Goal: Task Accomplishment & Management: Use online tool/utility

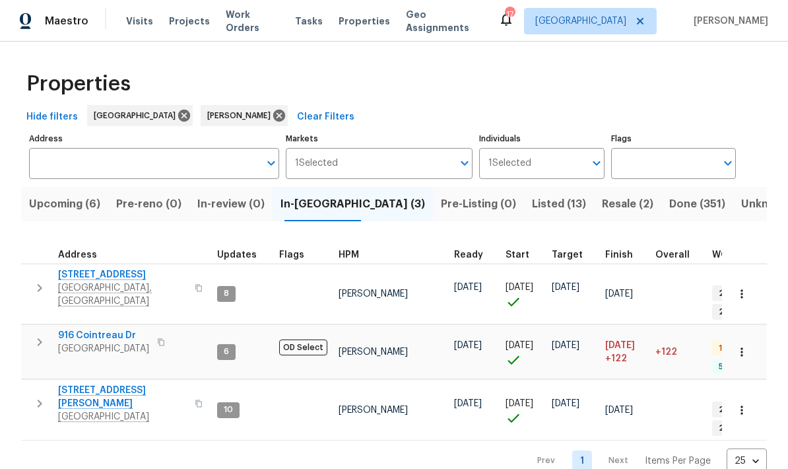
click at [532, 209] on span "Listed (13)" at bounding box center [559, 204] width 54 height 18
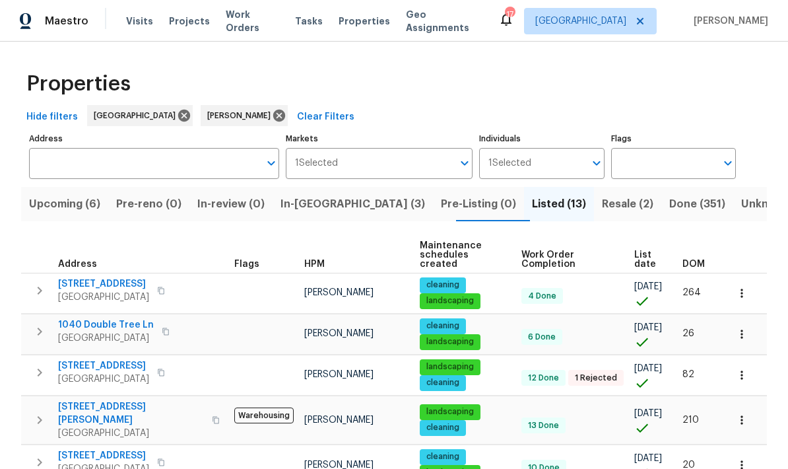
click at [92, 277] on span "[STREET_ADDRESS]" at bounding box center [103, 283] width 91 height 13
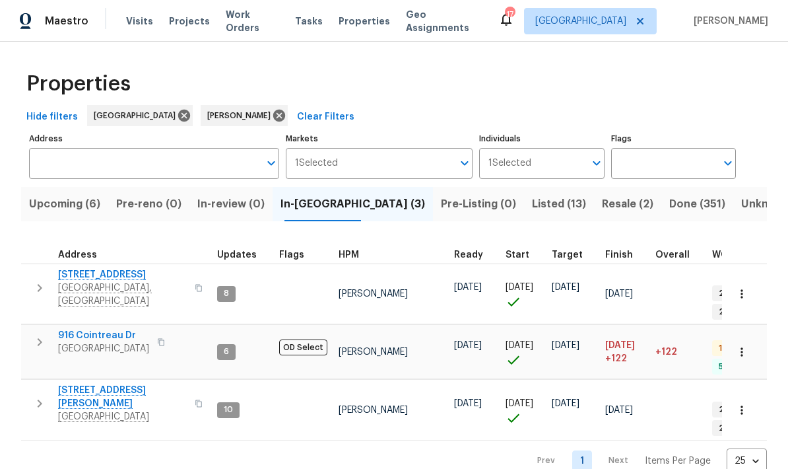
click at [60, 201] on span "Upcoming (6)" at bounding box center [64, 204] width 71 height 18
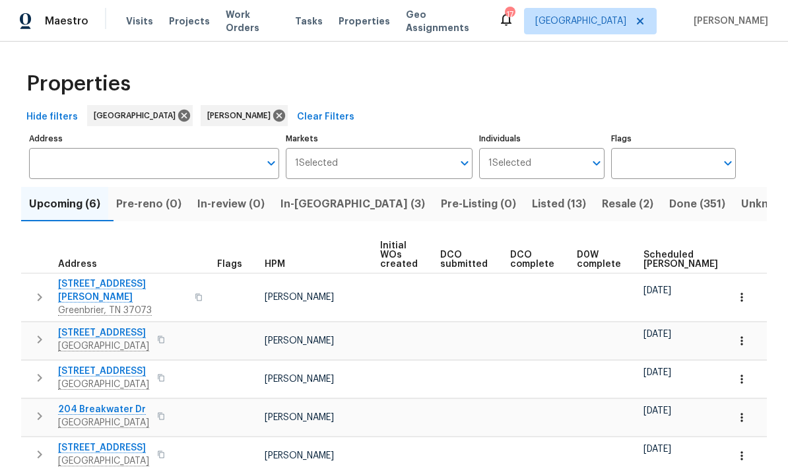
click at [324, 208] on span "In-reno (3)" at bounding box center [353, 204] width 145 height 18
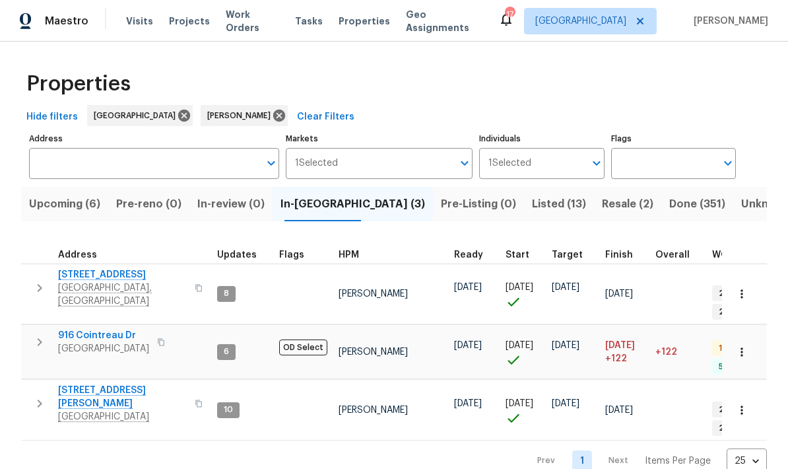
click at [583, 174] on input "Individuals" at bounding box center [557, 163] width 53 height 31
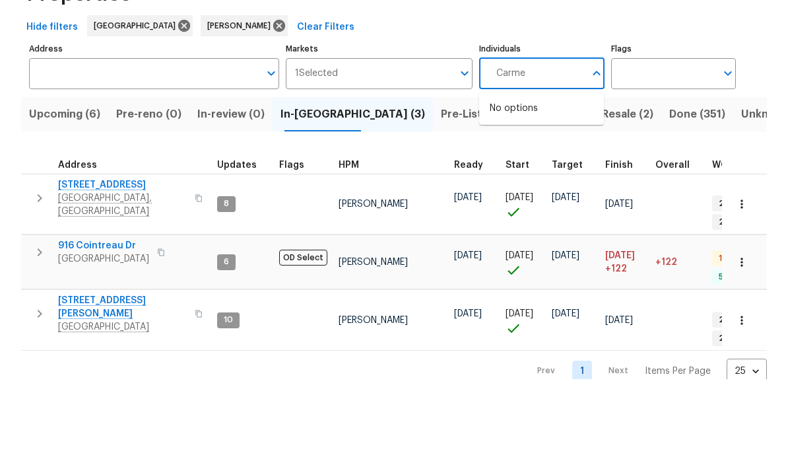
type input "Carmen"
click at [511, 191] on input "checkbox" at bounding box center [504, 205] width 28 height 28
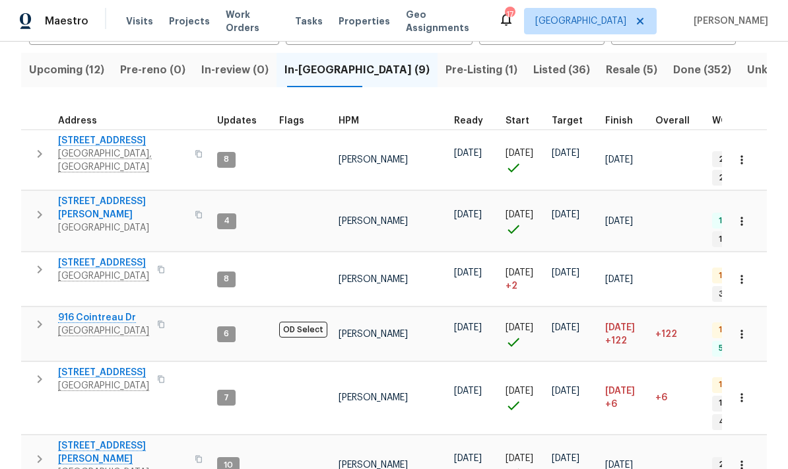
scroll to position [139, 0]
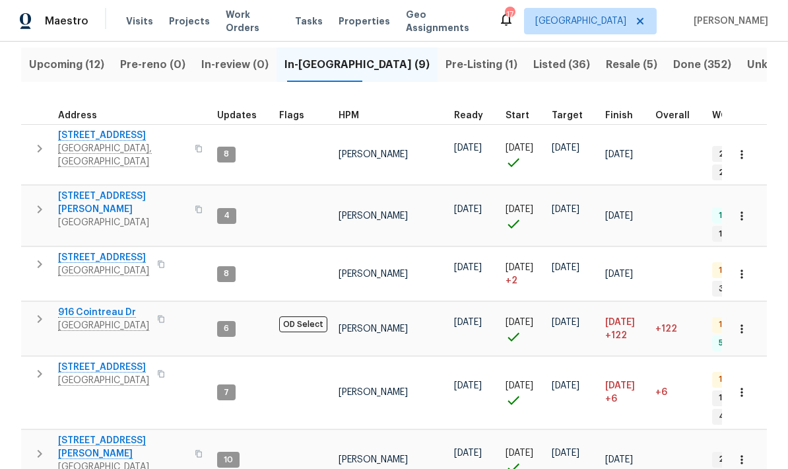
click at [339, 118] on span "HPM" at bounding box center [349, 115] width 20 height 9
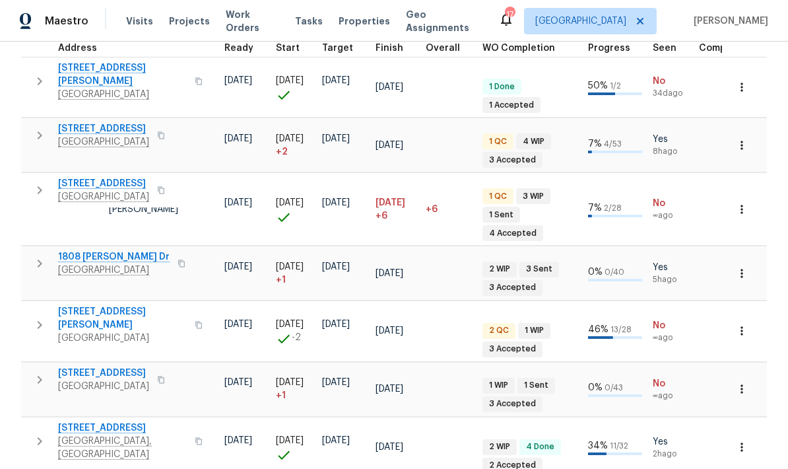
scroll to position [-1, 261]
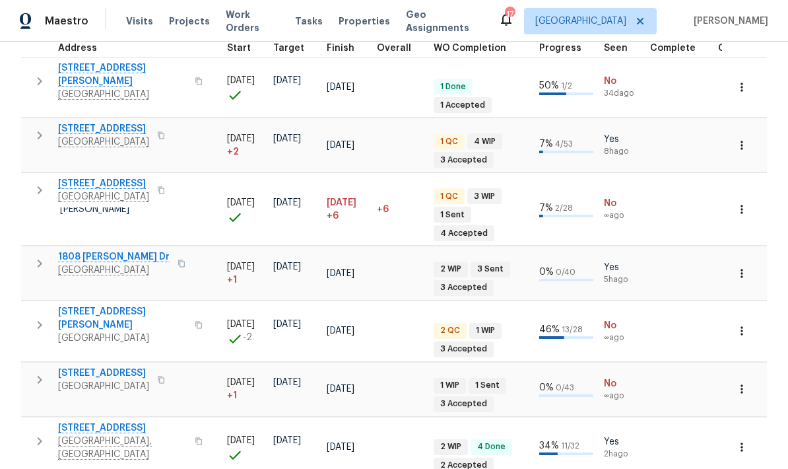
click at [510, 18] on div "Maestro Visits Projects Work Orders Tasks Properties Geo Assignments 17 Nashvil…" at bounding box center [394, 21] width 788 height 42
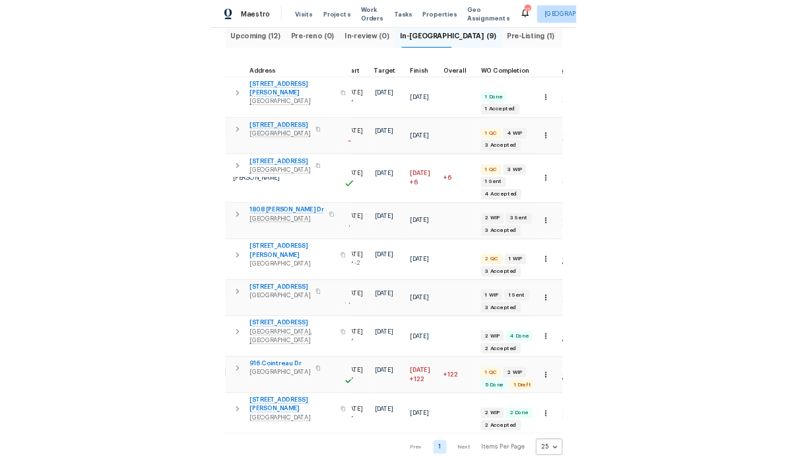
scroll to position [0, 0]
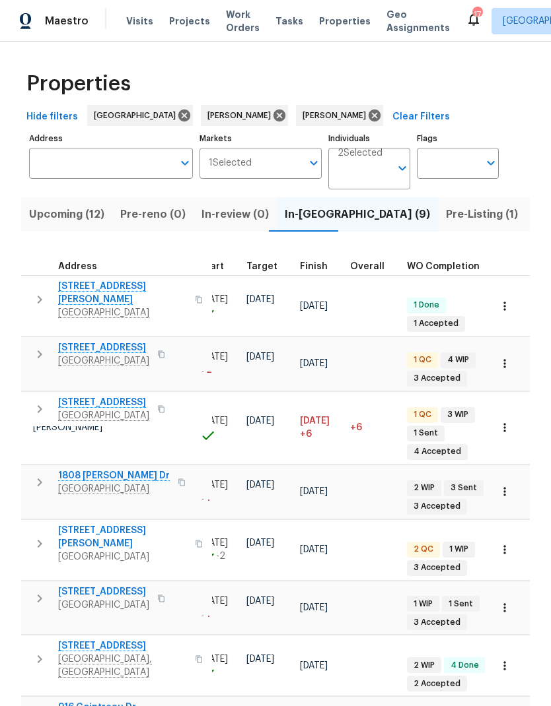
click at [69, 214] on span "Upcoming (12)" at bounding box center [66, 214] width 75 height 18
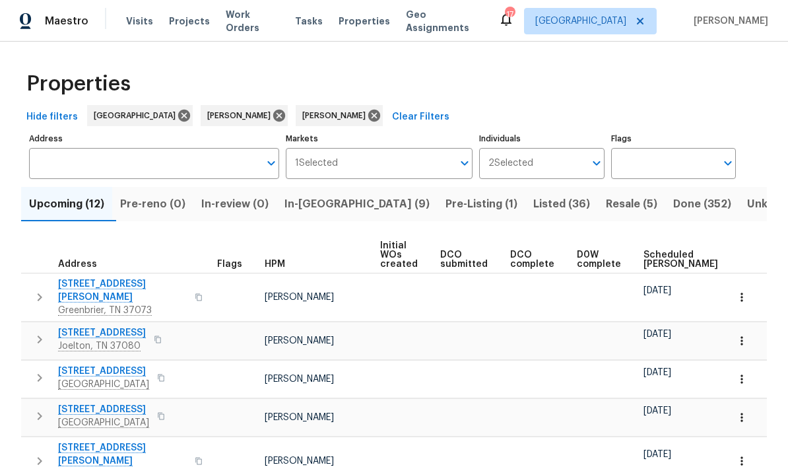
click at [654, 255] on span "Scheduled COE" at bounding box center [681, 259] width 75 height 18
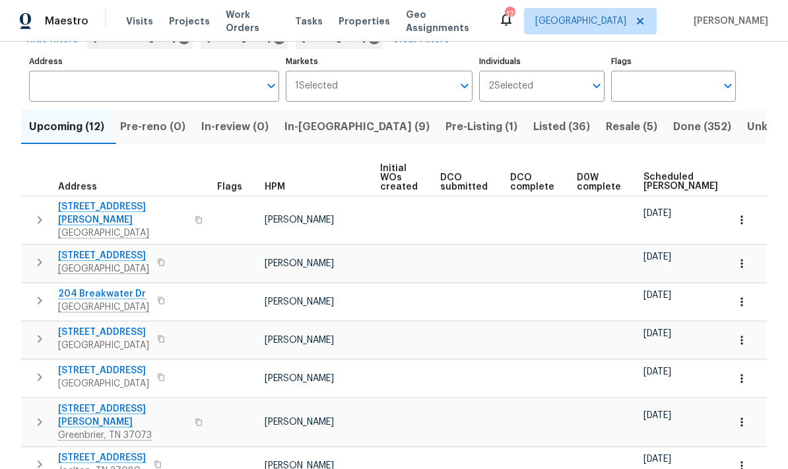
scroll to position [89, 0]
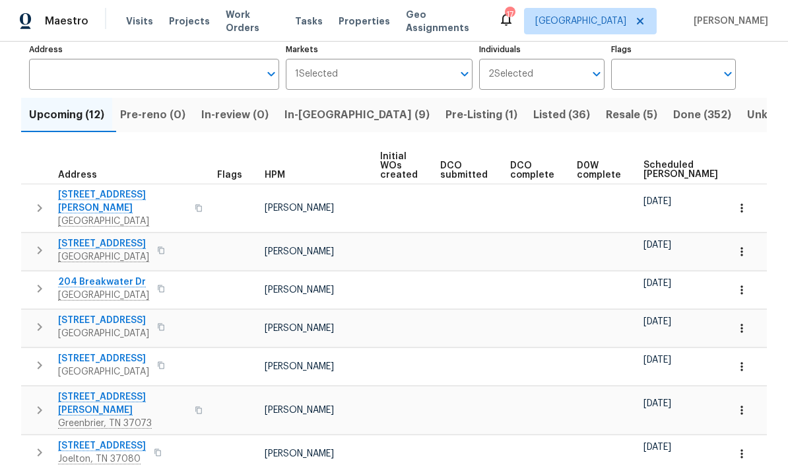
click at [39, 202] on icon "button" at bounding box center [40, 208] width 16 height 16
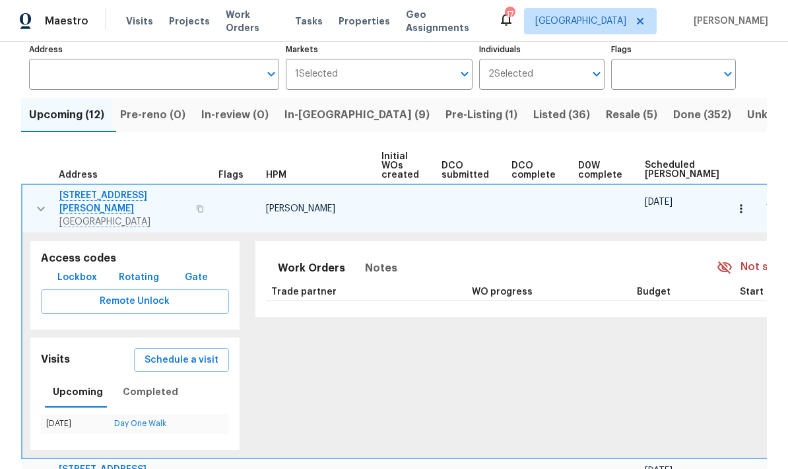
click at [328, 117] on span "In-reno (9)" at bounding box center [357, 115] width 145 height 18
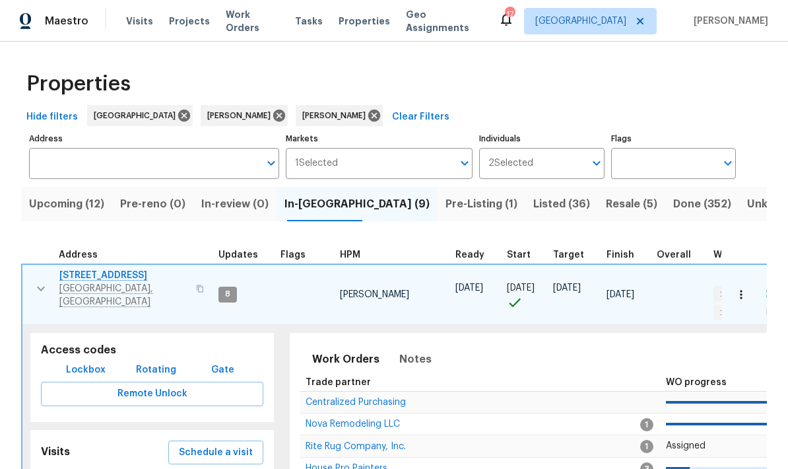
click at [38, 284] on icon "button" at bounding box center [41, 289] width 16 height 16
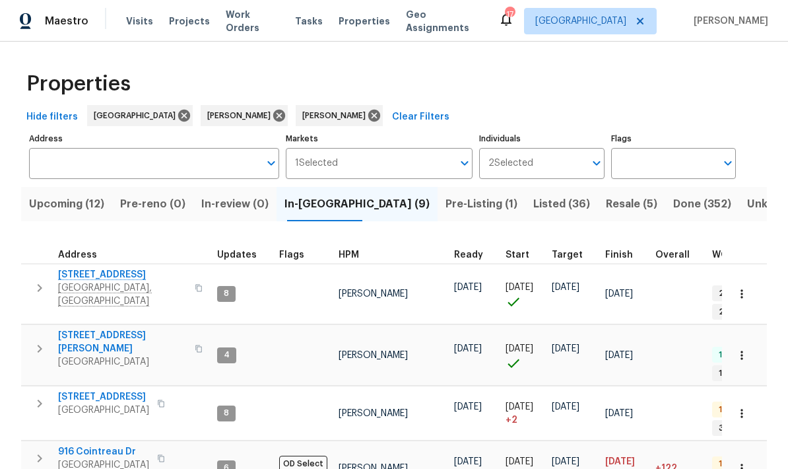
click at [41, 284] on icon "button" at bounding box center [40, 288] width 16 height 16
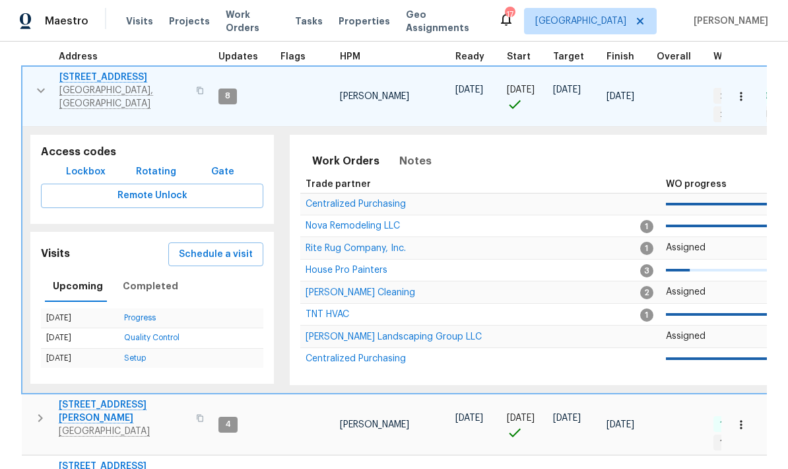
scroll to position [2, 0]
click at [127, 278] on span "Completed" at bounding box center [150, 286] width 55 height 17
click at [204, 246] on span "Schedule a visit" at bounding box center [216, 254] width 74 height 17
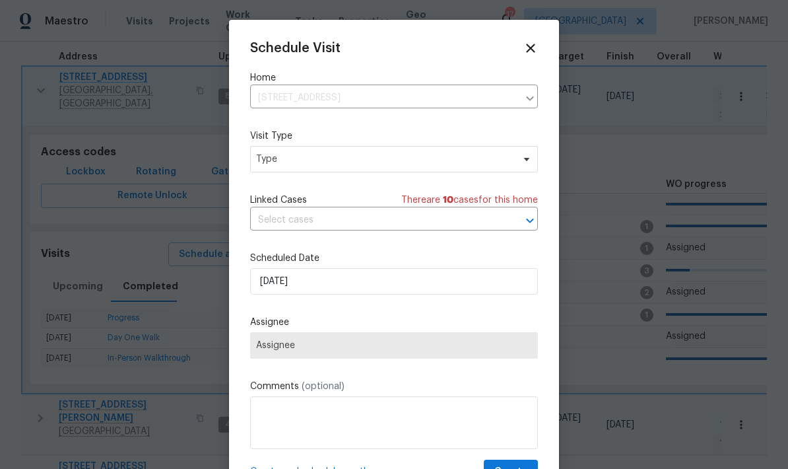
click at [535, 51] on icon at bounding box center [531, 48] width 15 height 15
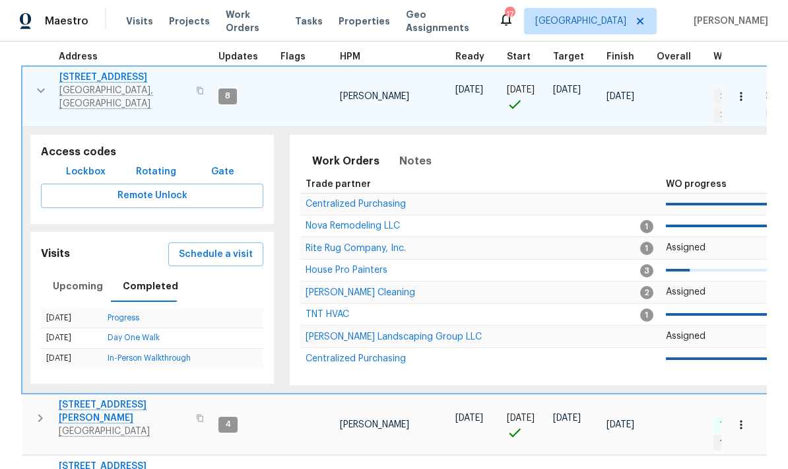
scroll to position [11, 0]
click at [39, 83] on icon "button" at bounding box center [41, 91] width 16 height 16
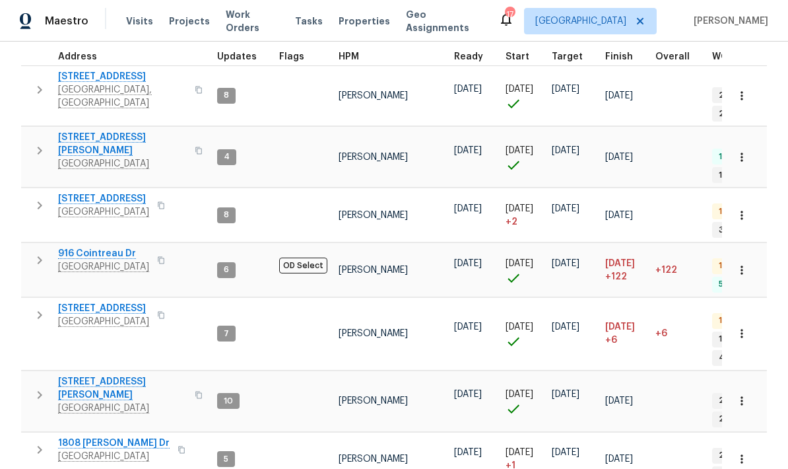
click at [38, 82] on icon "button" at bounding box center [40, 90] width 16 height 16
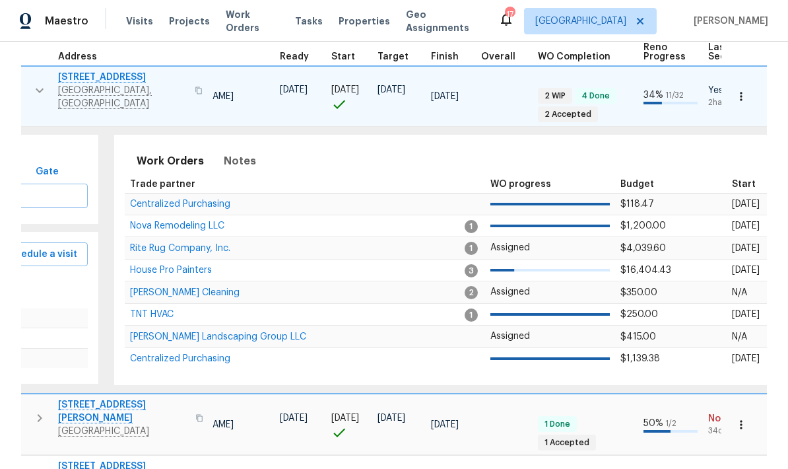
scroll to position [0, 176]
click at [164, 265] on span "House Pro Painters" at bounding box center [170, 269] width 82 height 9
click at [227, 152] on span "Notes" at bounding box center [239, 161] width 32 height 18
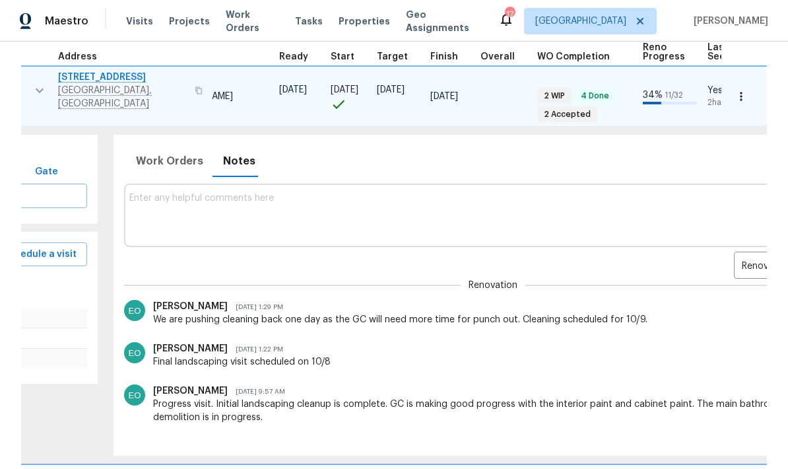
click at [740, 252] on body "Maestro Visits Projects Work Orders Tasks Properties Geo Assignments 17 Nashvil…" at bounding box center [394, 234] width 788 height 469
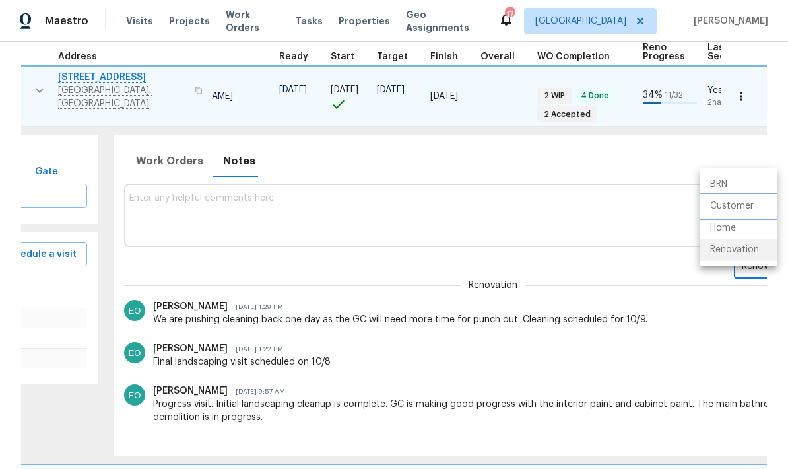
click at [745, 205] on li "Customer" at bounding box center [739, 206] width 78 height 22
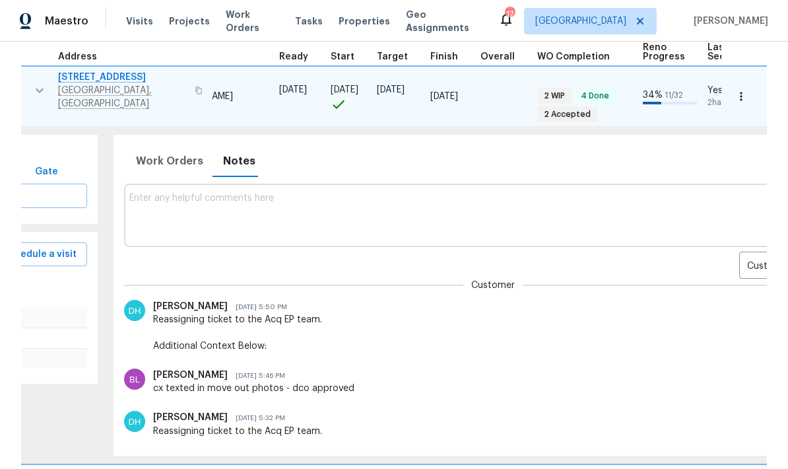
scroll to position [0, 0]
click at [744, 242] on body "Maestro Visits Projects Work Orders Tasks Properties Geo Assignments 17 Nashvil…" at bounding box center [394, 234] width 788 height 469
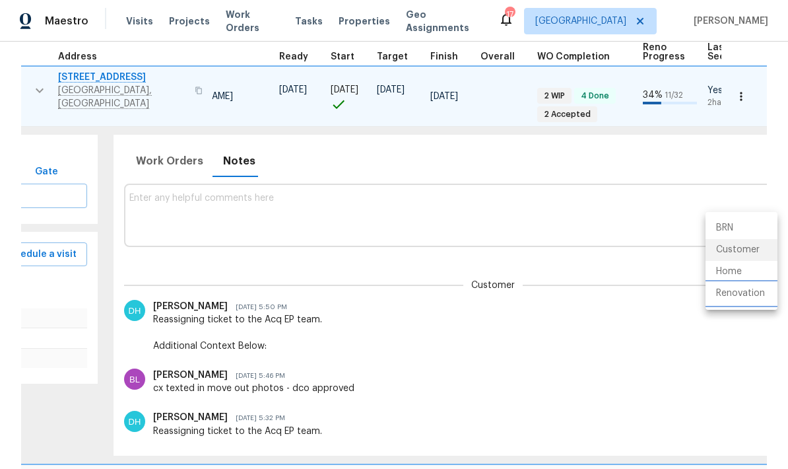
click at [742, 294] on li "Renovation" at bounding box center [742, 294] width 72 height 22
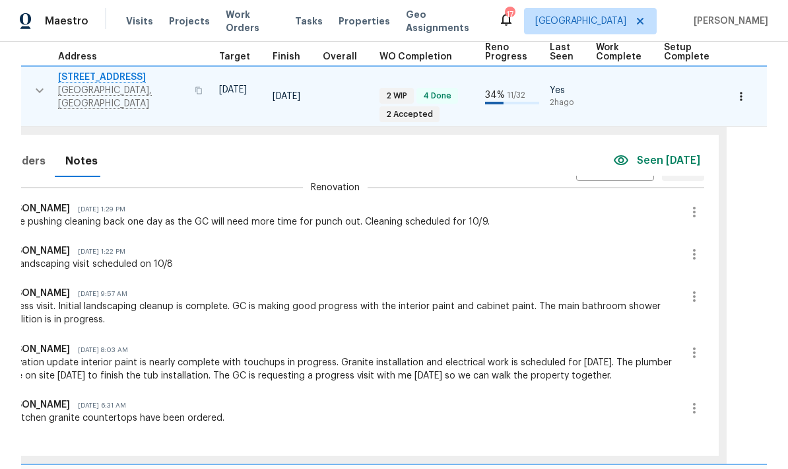
scroll to position [8, 314]
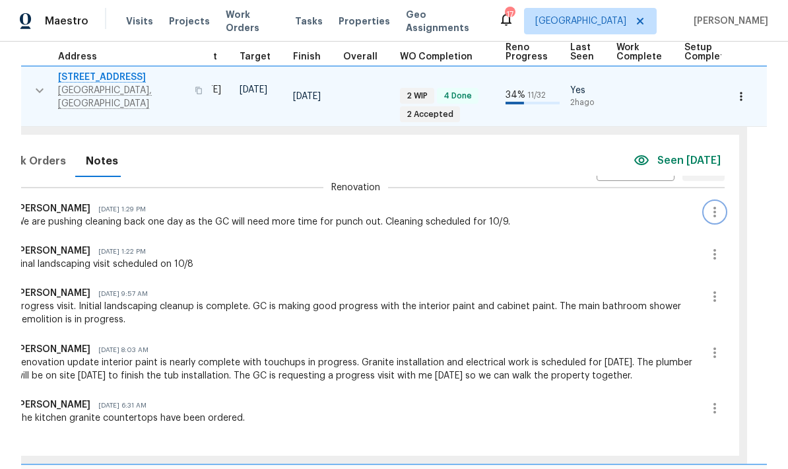
click at [707, 204] on icon "button" at bounding box center [715, 212] width 16 height 16
click at [89, 264] on div at bounding box center [394, 234] width 788 height 469
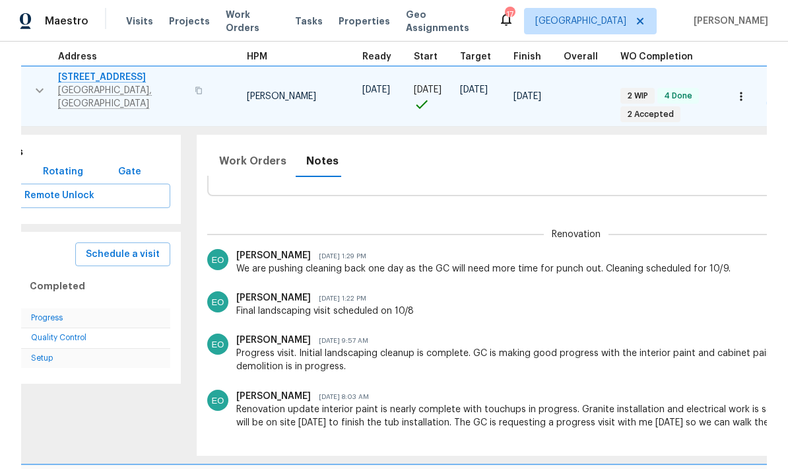
scroll to position [0, 93]
click at [303, 158] on button "Notes" at bounding box center [322, 161] width 48 height 32
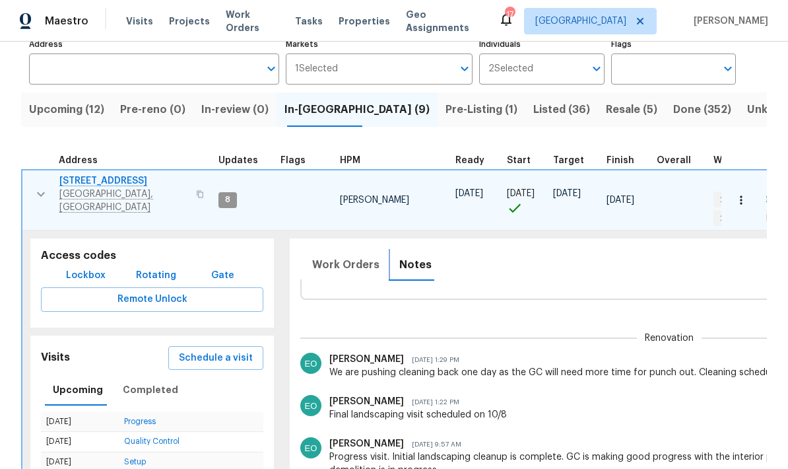
scroll to position [0, 0]
click at [32, 178] on button "button" at bounding box center [41, 194] width 26 height 40
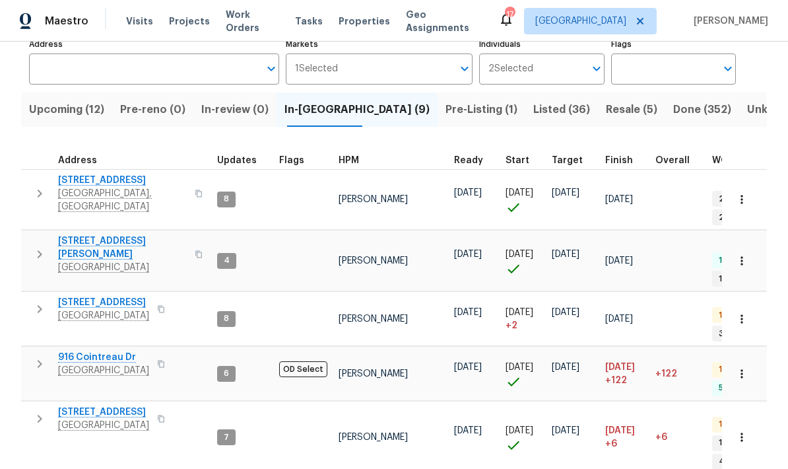
click at [35, 186] on icon "button" at bounding box center [40, 194] width 16 height 16
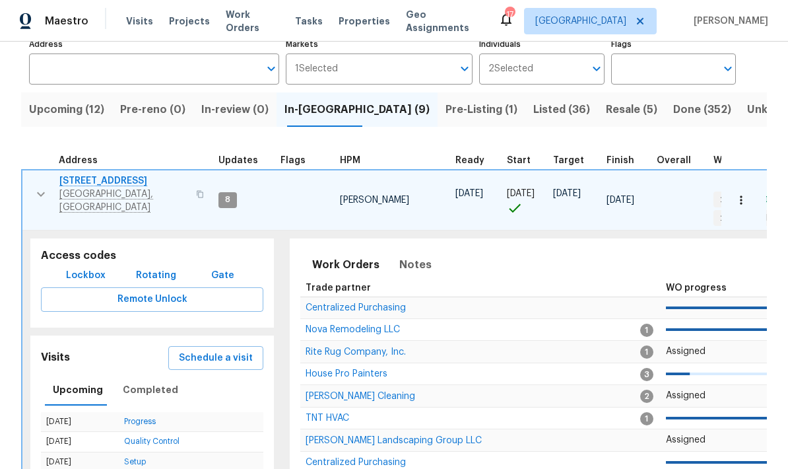
click at [42, 186] on icon "button" at bounding box center [41, 194] width 16 height 16
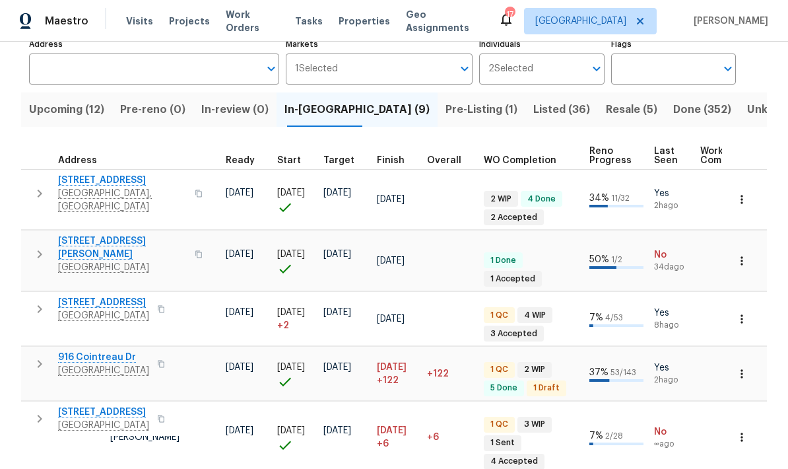
scroll to position [11, 236]
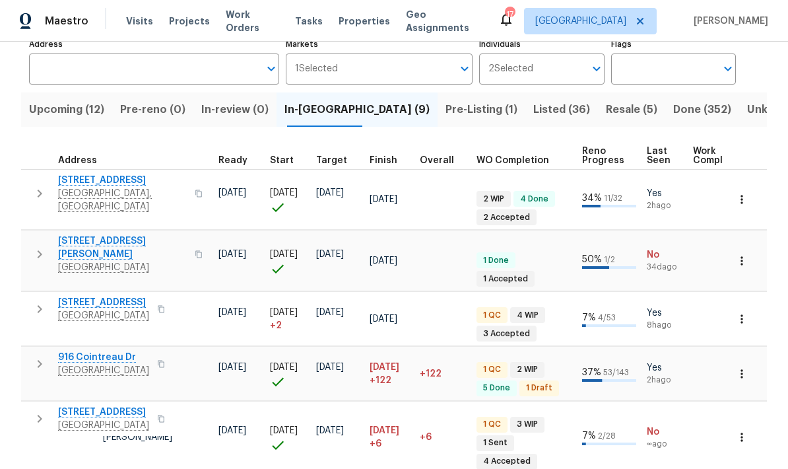
click at [736, 193] on icon "button" at bounding box center [741, 199] width 13 height 13
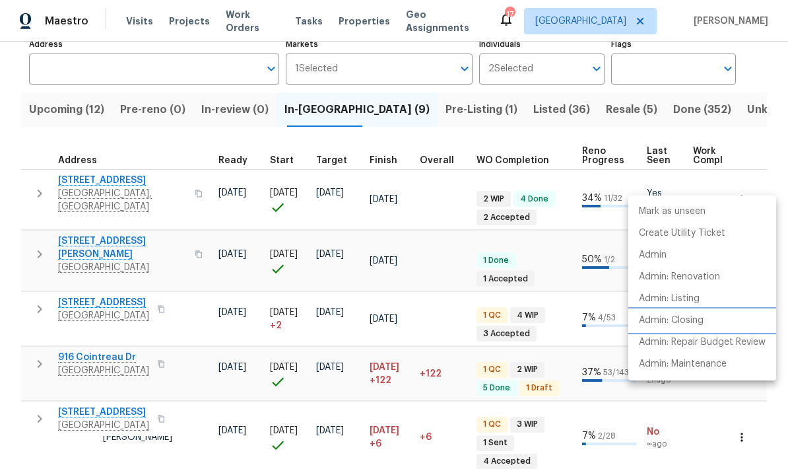
click at [699, 324] on p "Admin: Closing" at bounding box center [671, 321] width 65 height 14
click at [702, 235] on p "Create Utility Ticket" at bounding box center [682, 233] width 86 height 14
click at [742, 146] on div at bounding box center [394, 234] width 788 height 469
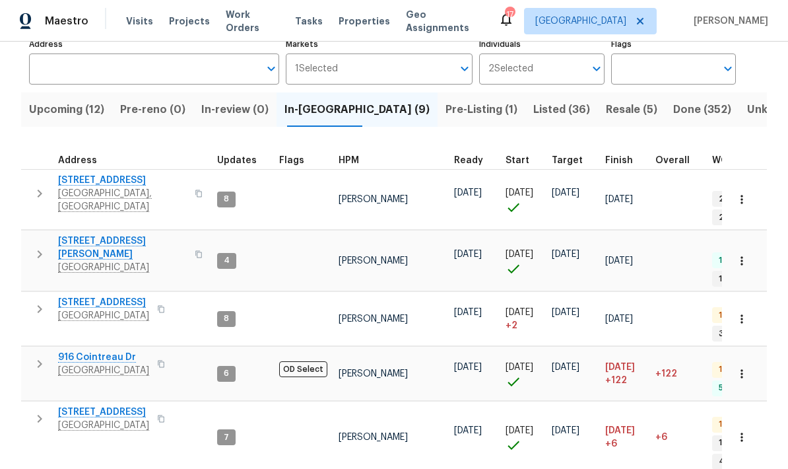
scroll to position [0, 0]
click at [40, 186] on icon "button" at bounding box center [40, 194] width 16 height 16
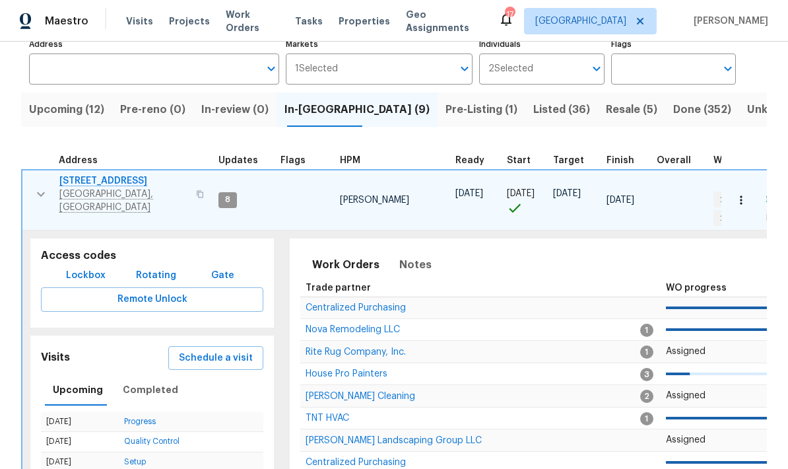
click at [98, 180] on span "3483 Big Springs Rd" at bounding box center [123, 180] width 129 height 13
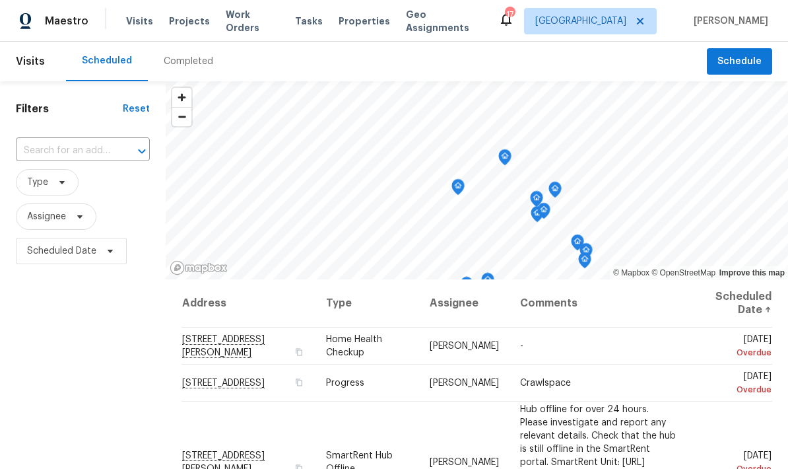
click at [244, 20] on span "Work Orders" at bounding box center [252, 21] width 53 height 26
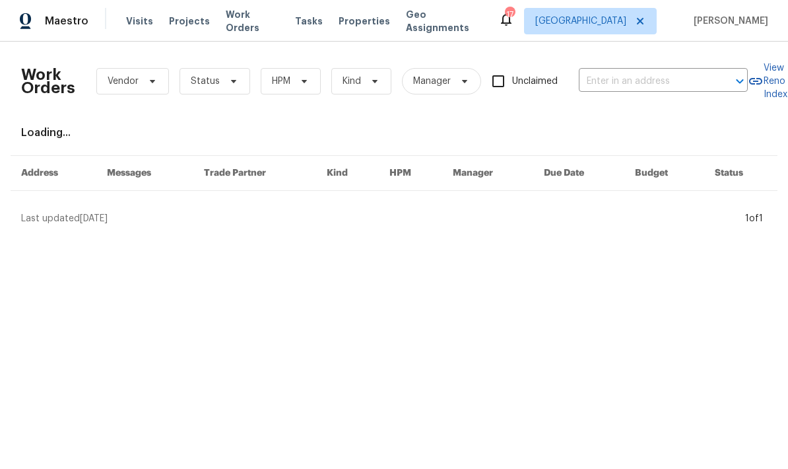
click at [141, 25] on span "Visits" at bounding box center [139, 21] width 27 height 13
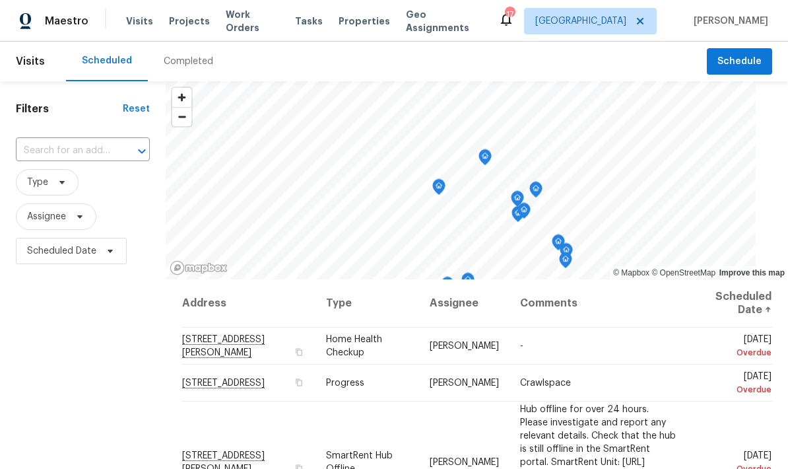
click at [177, 61] on div "Completed" at bounding box center [189, 61] width 50 height 13
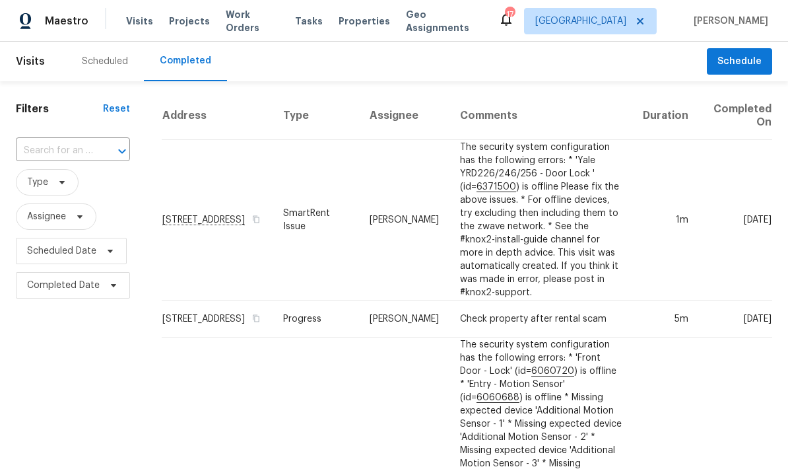
click at [118, 61] on div "Scheduled" at bounding box center [105, 61] width 46 height 13
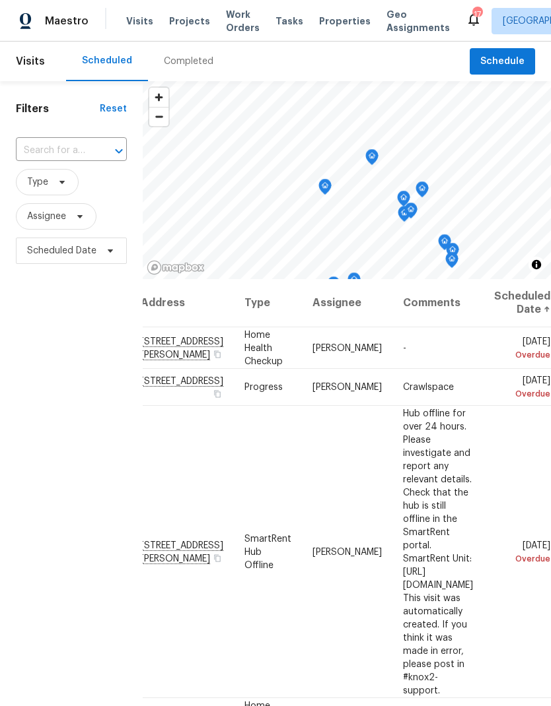
scroll to position [0, 112]
click at [0, 0] on icon at bounding box center [0, 0] width 0 height 0
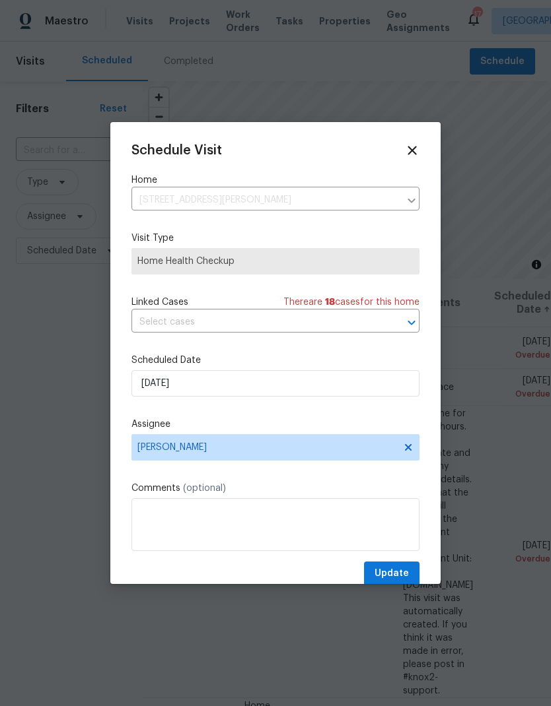
click at [399, 147] on div "Schedule Visit" at bounding box center [275, 150] width 288 height 15
click at [410, 149] on icon at bounding box center [411, 150] width 9 height 9
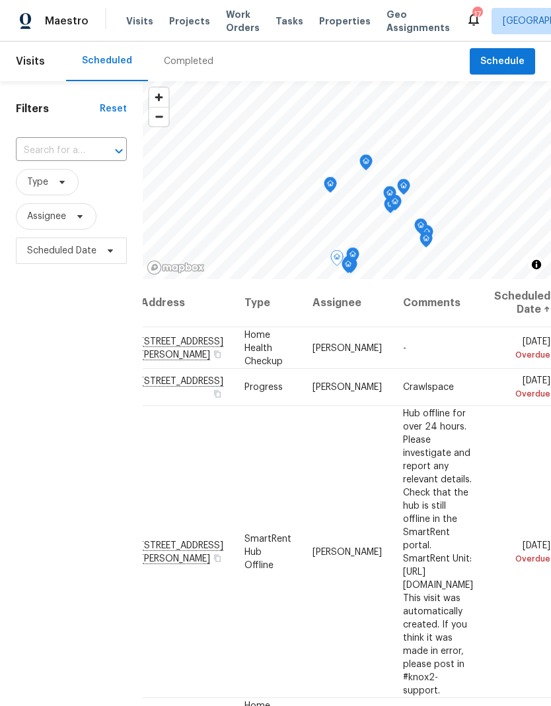
click at [0, 0] on icon at bounding box center [0, 0] width 0 height 0
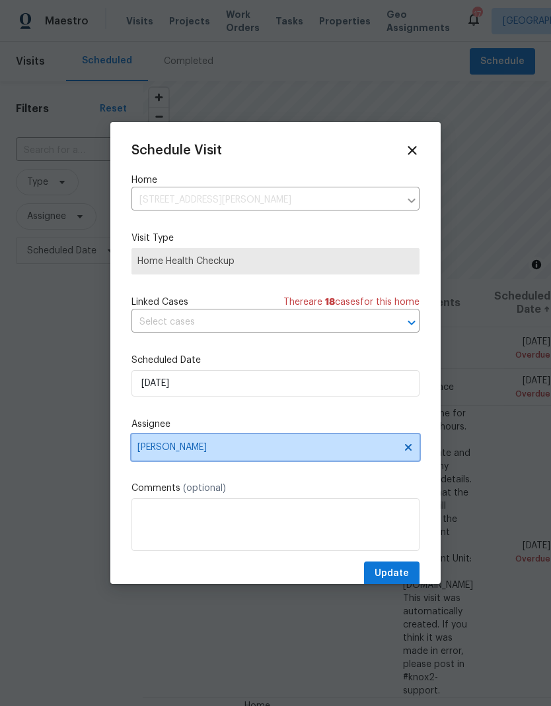
click at [168, 438] on span "[PERSON_NAME]" at bounding box center [275, 447] width 288 height 26
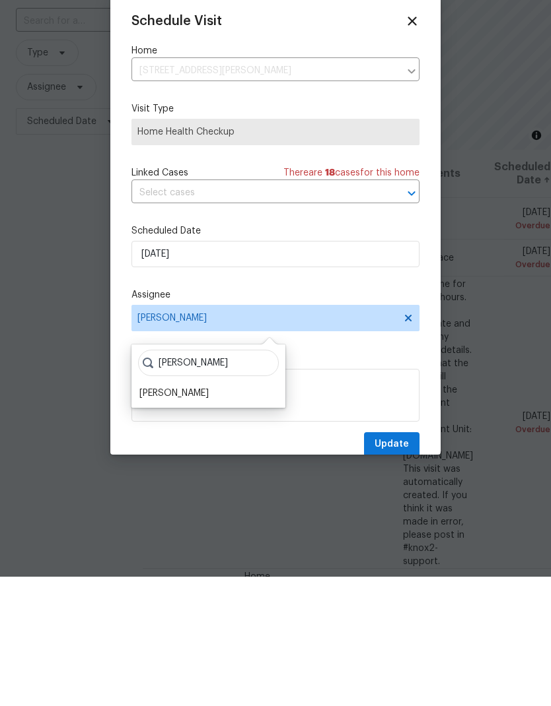
type input "Eri"
click at [156, 468] on div "[PERSON_NAME]" at bounding box center [173, 522] width 69 height 13
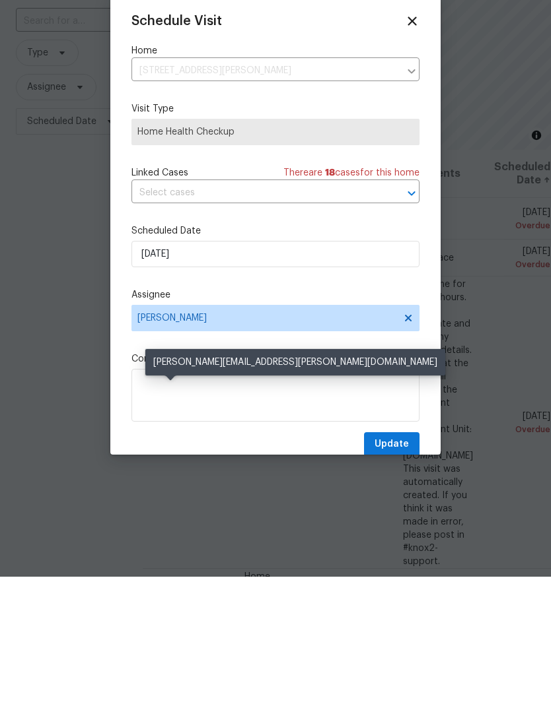
scroll to position [53, 0]
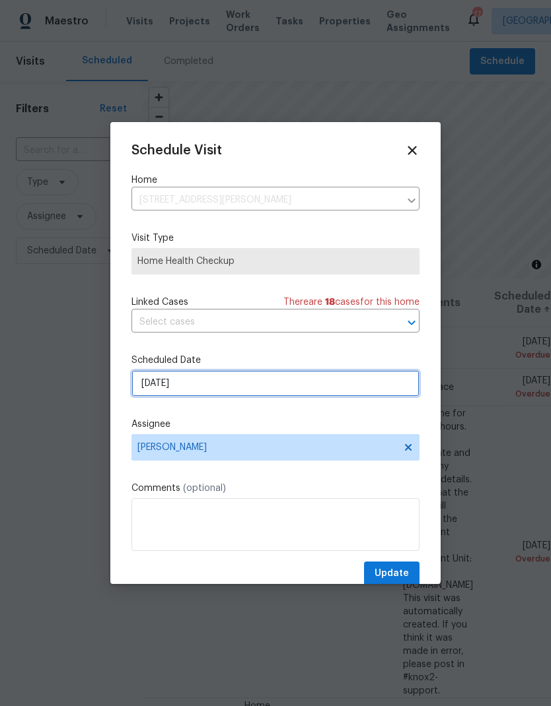
click at [153, 384] on input "9/24/2025" at bounding box center [275, 383] width 288 height 26
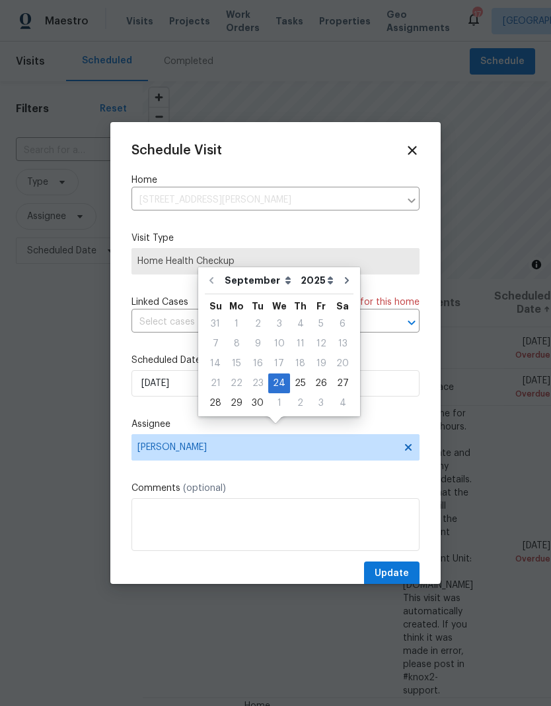
click at [246, 413] on div "Schedule Visit Home 764 Ewell Farm Dr, Spring Hill, TN 37174 ​ Visit Type Home …" at bounding box center [275, 364] width 288 height 443
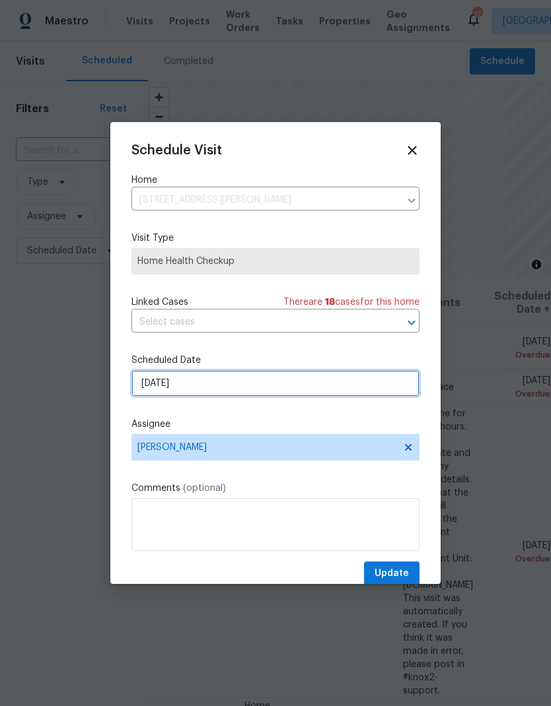
click at [151, 381] on input "9/24/2025" at bounding box center [275, 383] width 288 height 26
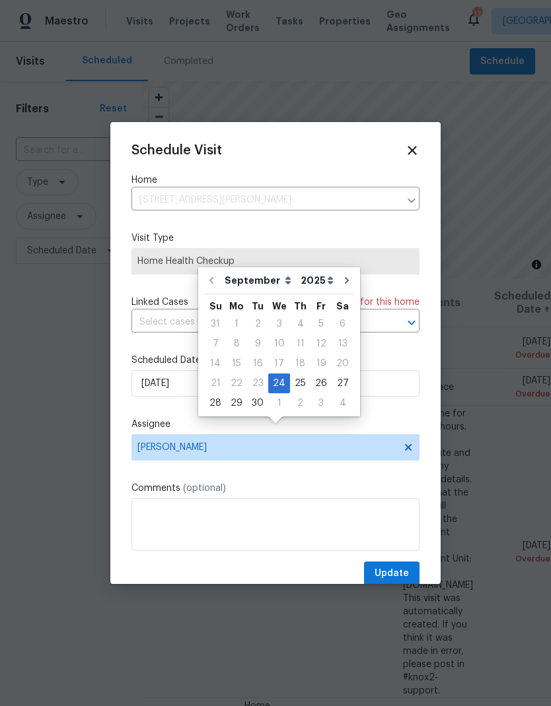
click at [198, 423] on label "Assignee" at bounding box center [275, 424] width 288 height 13
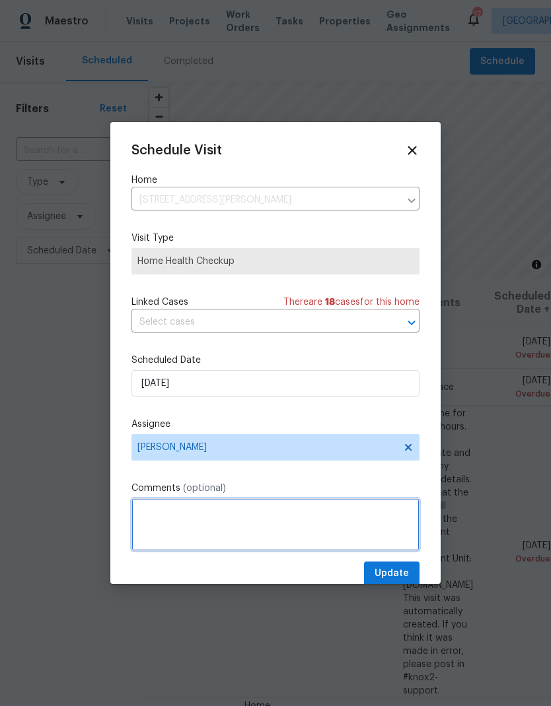
click at [176, 468] on textarea at bounding box center [275, 524] width 288 height 53
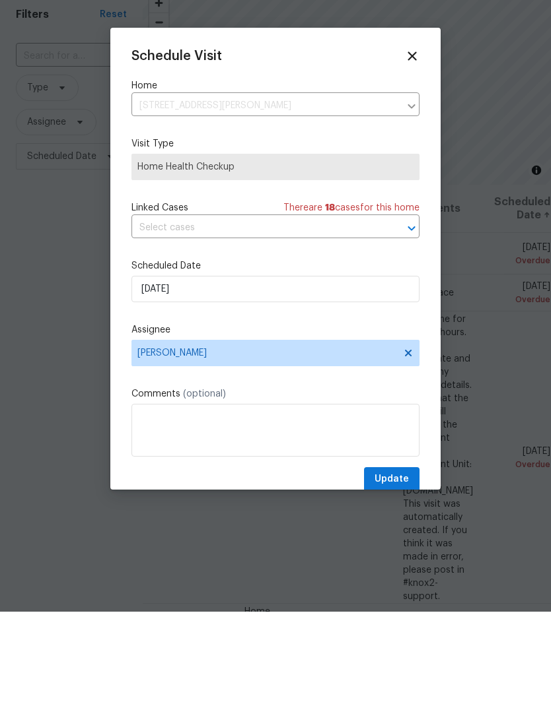
click at [416, 143] on icon at bounding box center [412, 150] width 15 height 15
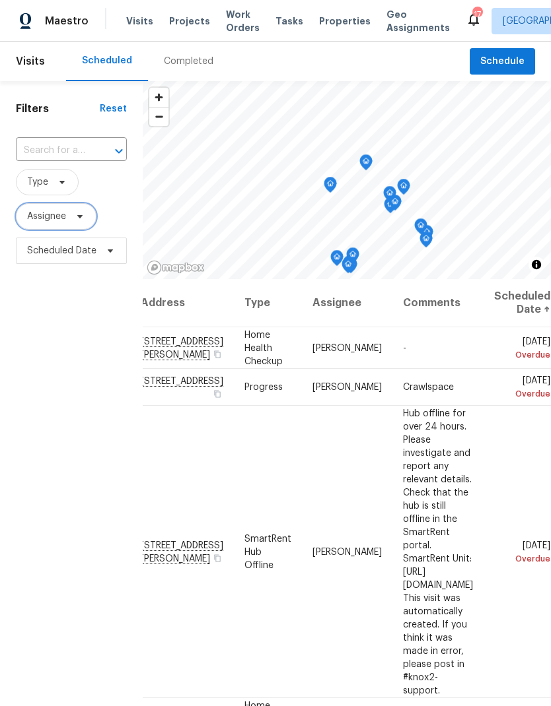
click at [92, 203] on span "Assignee" at bounding box center [56, 216] width 81 height 26
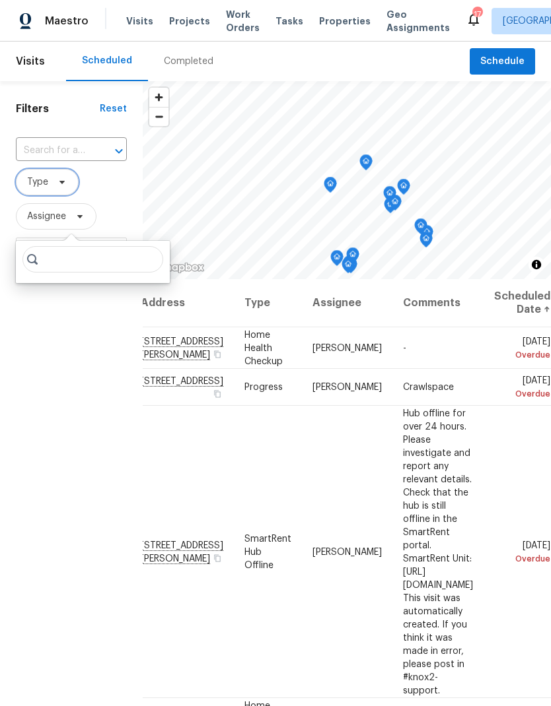
click at [64, 177] on icon at bounding box center [62, 182] width 11 height 11
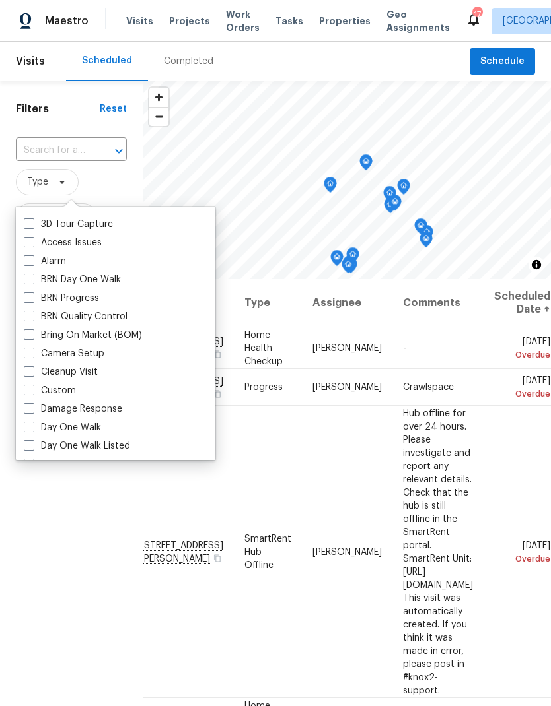
scroll to position [92, 0]
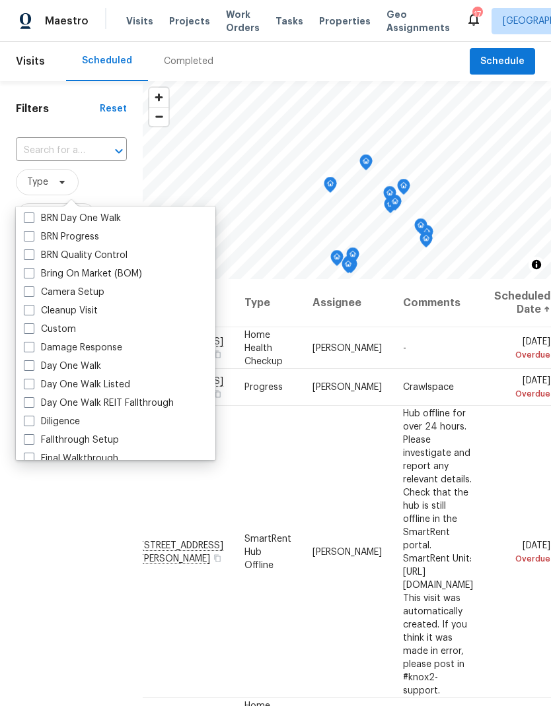
click at [28, 360] on span at bounding box center [29, 365] width 11 height 11
click at [28, 360] on input "Day One Walk" at bounding box center [28, 364] width 9 height 9
checkbox input "true"
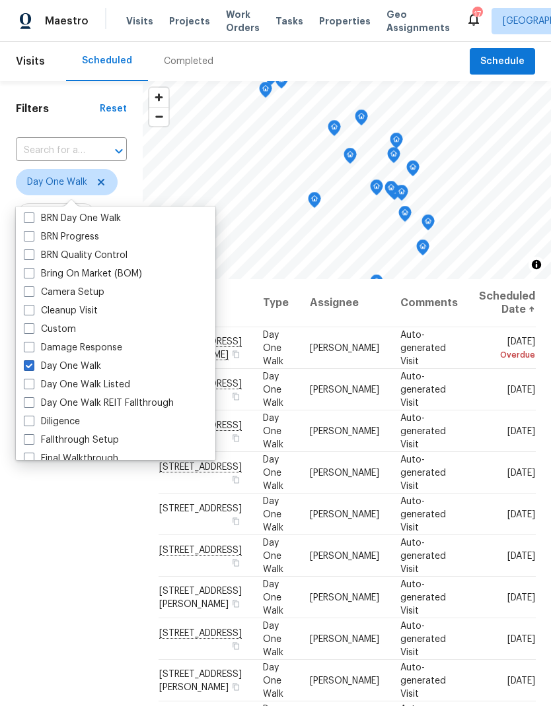
click at [78, 468] on div "Filters Reset ​ Day One Walk Assignee Scheduled Date" at bounding box center [71, 462] width 143 height 763
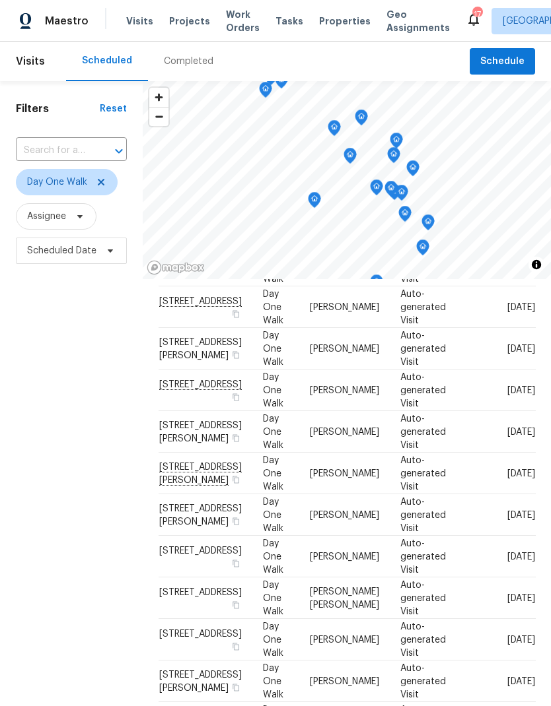
scroll to position [253, 0]
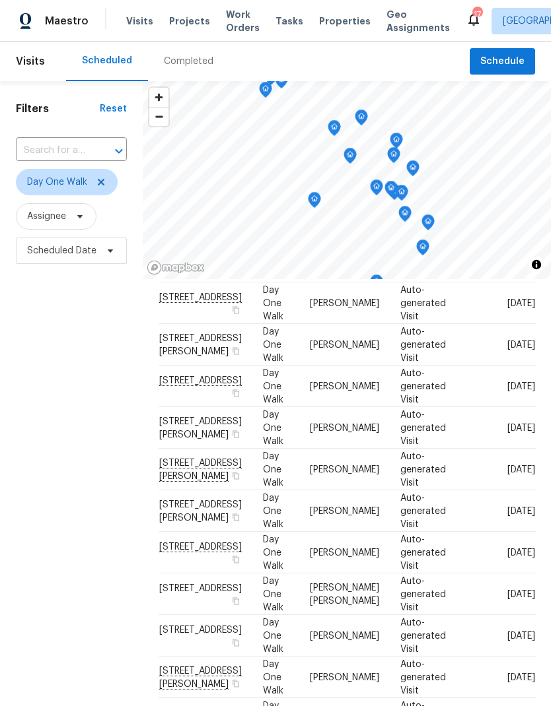
click at [180, 51] on div "Completed" at bounding box center [188, 62] width 81 height 40
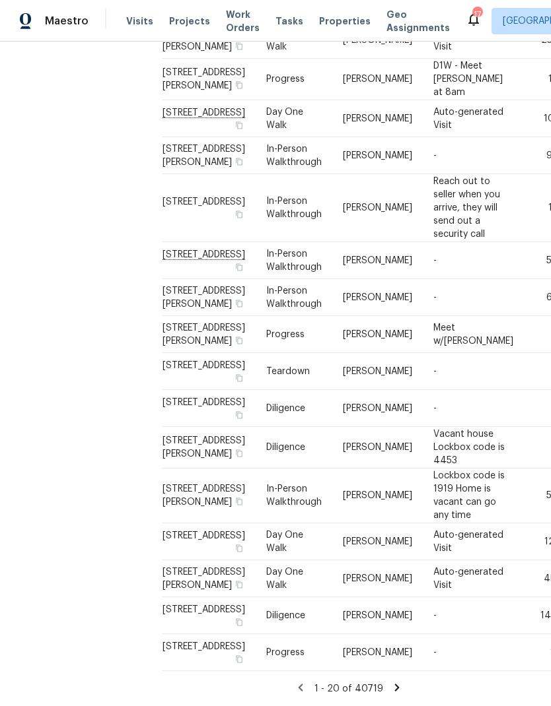
scroll to position [1450, 0]
click at [363, 201] on td "[PERSON_NAME]" at bounding box center [377, 208] width 90 height 68
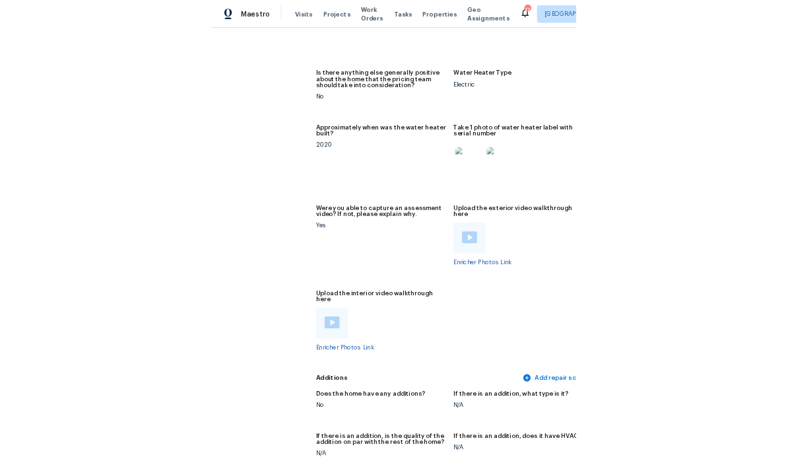
scroll to position [3188, 1]
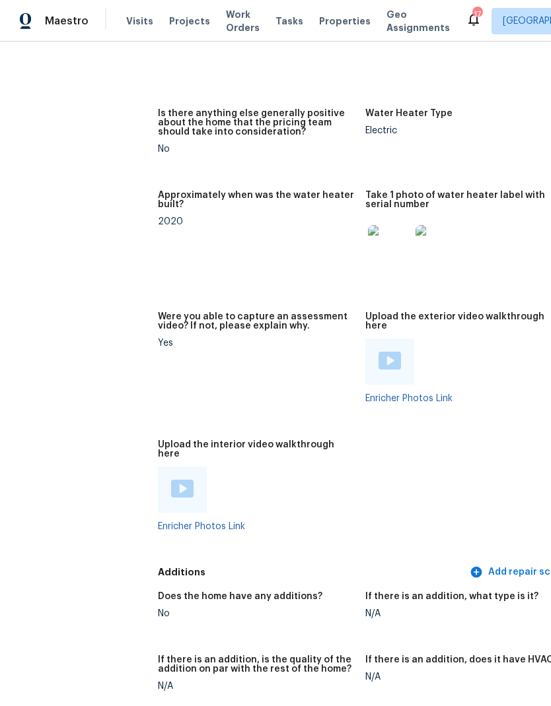
click at [171, 468] on img at bounding box center [182, 489] width 22 height 18
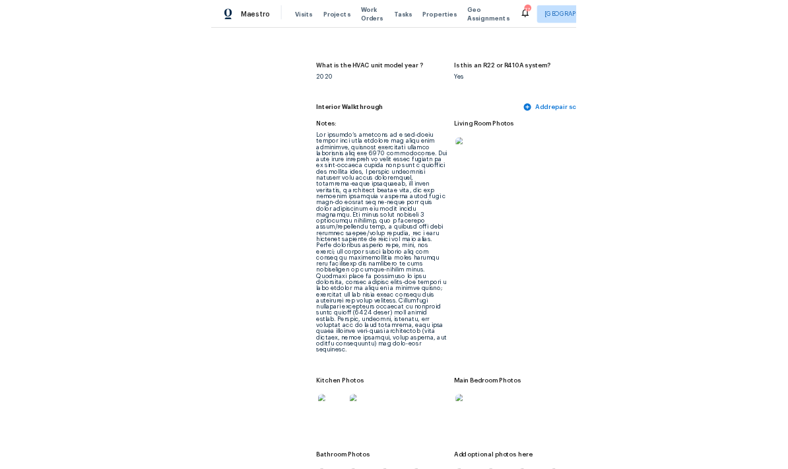
scroll to position [1727, 0]
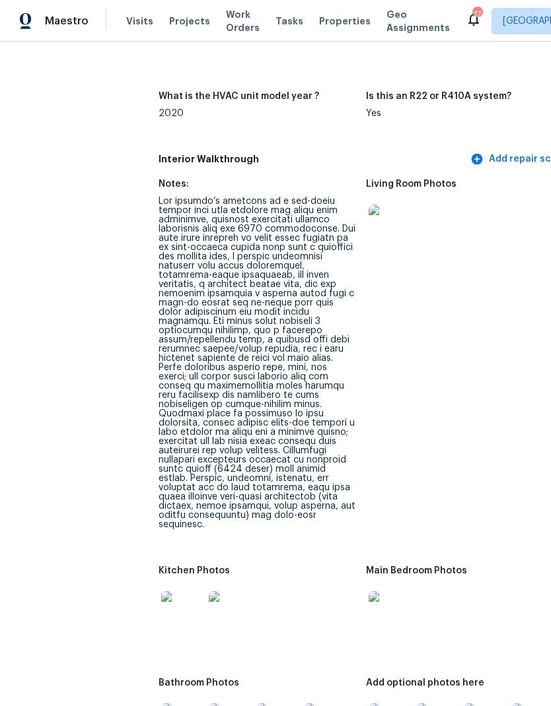
click at [141, 23] on span "Visits" at bounding box center [139, 21] width 27 height 13
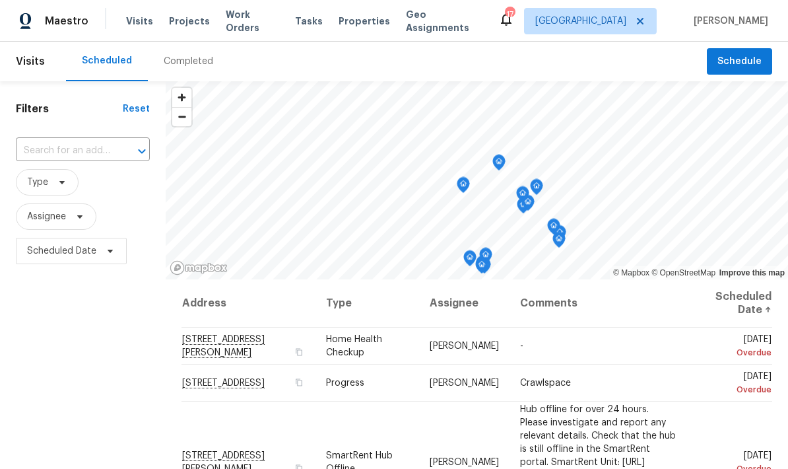
click at [189, 16] on span "Projects" at bounding box center [189, 21] width 41 height 13
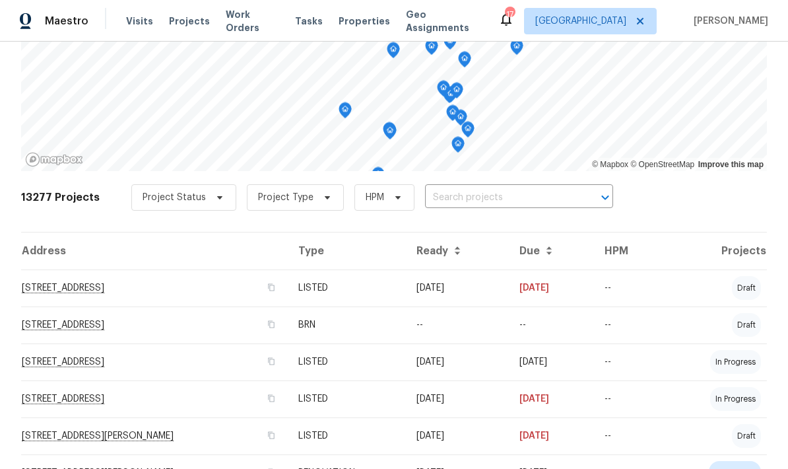
scroll to position [79, 0]
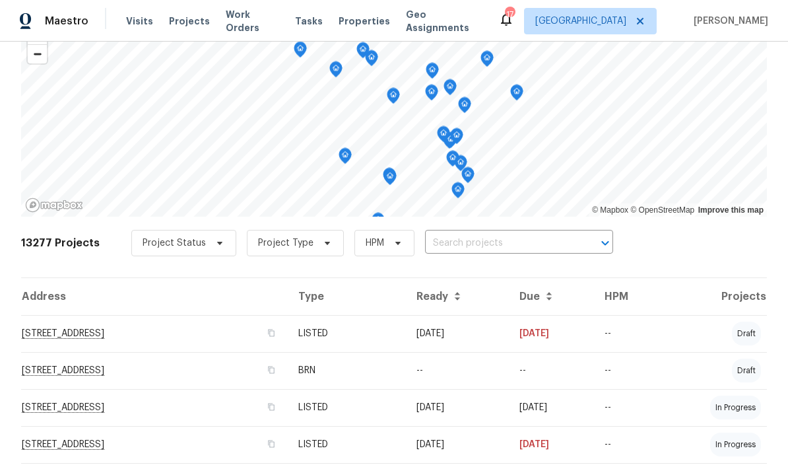
click at [232, 26] on span "Work Orders" at bounding box center [252, 21] width 53 height 26
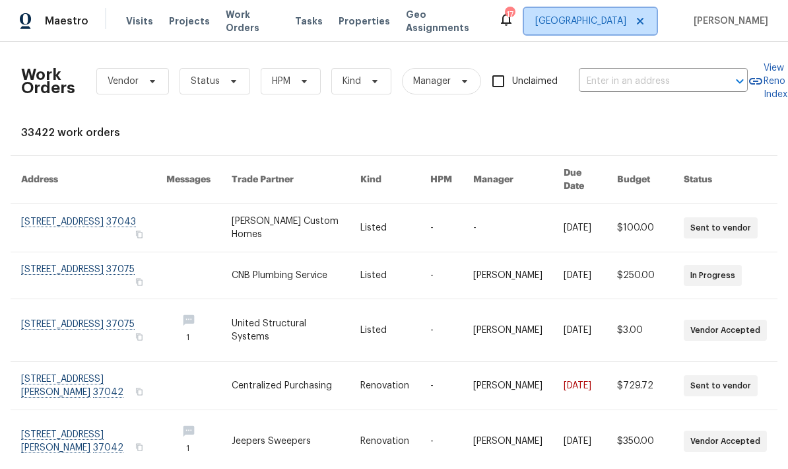
click at [627, 21] on span "[GEOGRAPHIC_DATA]" at bounding box center [580, 21] width 91 height 13
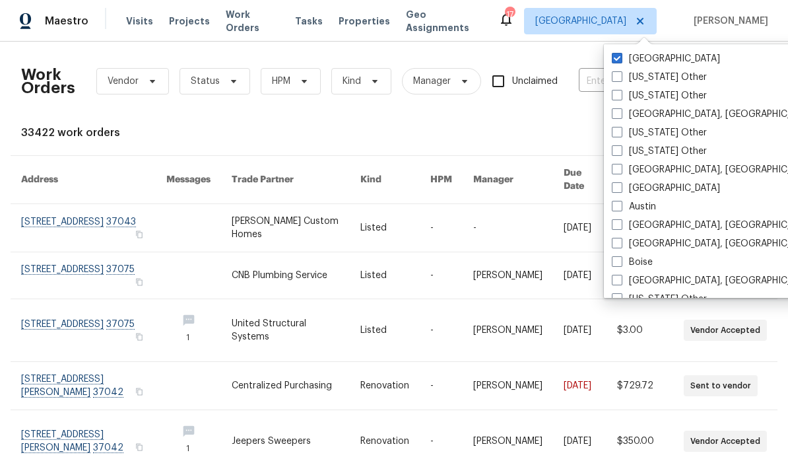
click at [472, 130] on div "33422 work orders" at bounding box center [394, 132] width 746 height 13
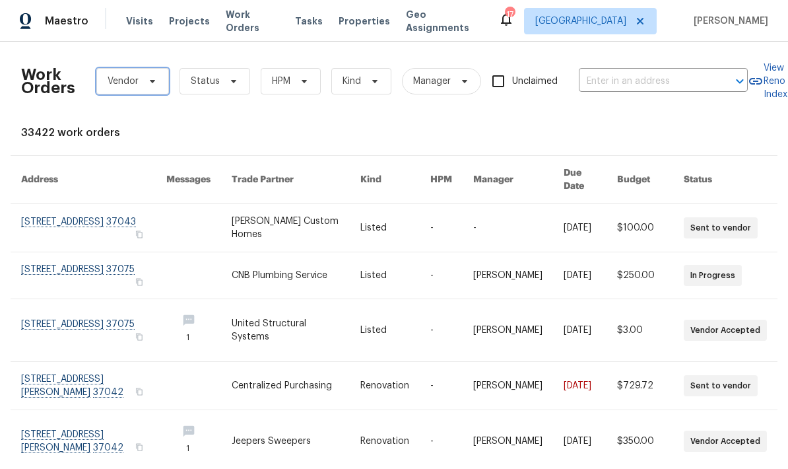
click at [139, 92] on span "Vendor" at bounding box center [132, 81] width 73 height 26
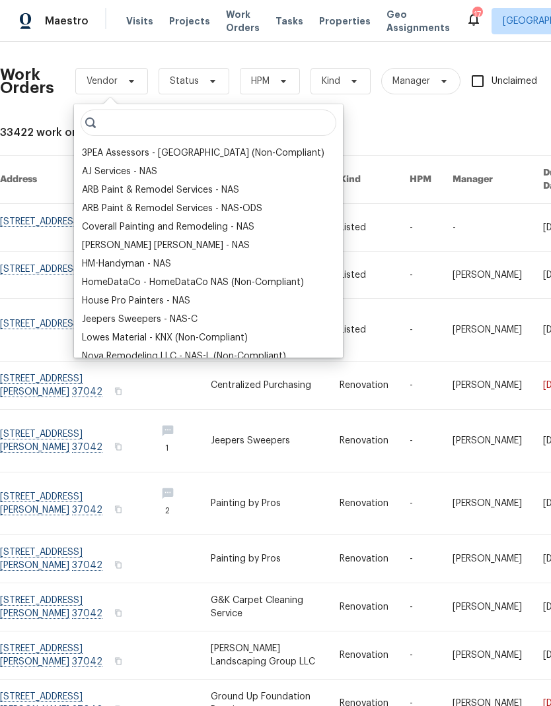
click at [106, 227] on div "Coverall Painting and Remodeling - NAS" at bounding box center [168, 227] width 172 height 13
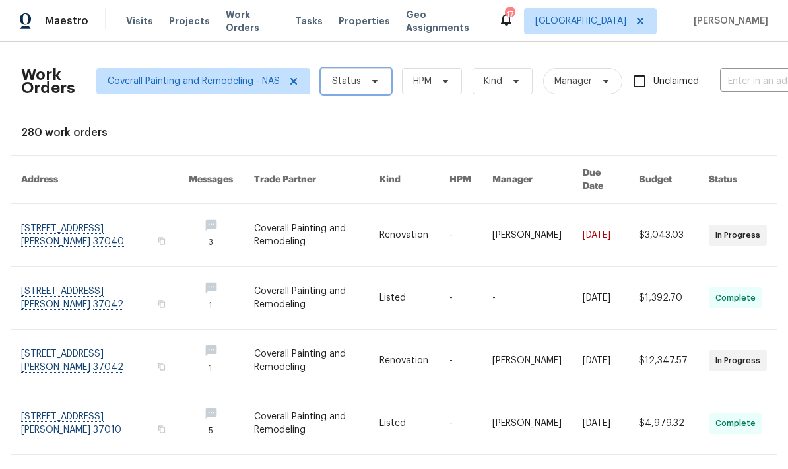
click at [363, 86] on span "Status" at bounding box center [356, 81] width 71 height 26
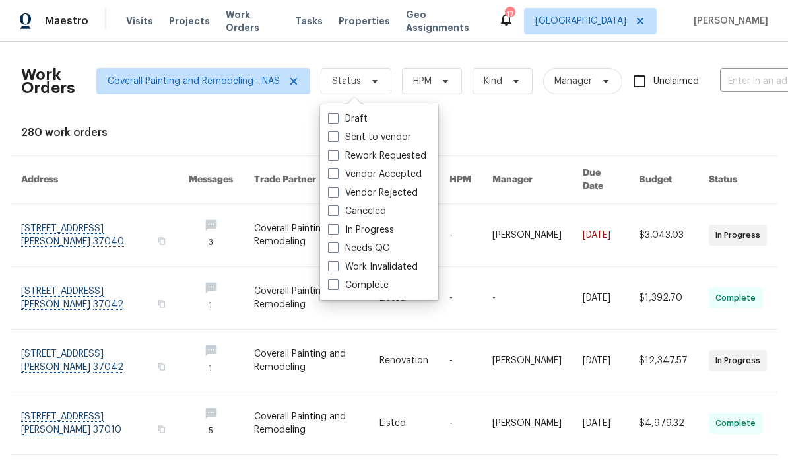
click at [335, 231] on span at bounding box center [333, 229] width 11 height 11
click at [335, 231] on input "In Progress" at bounding box center [332, 227] width 9 height 9
checkbox input "true"
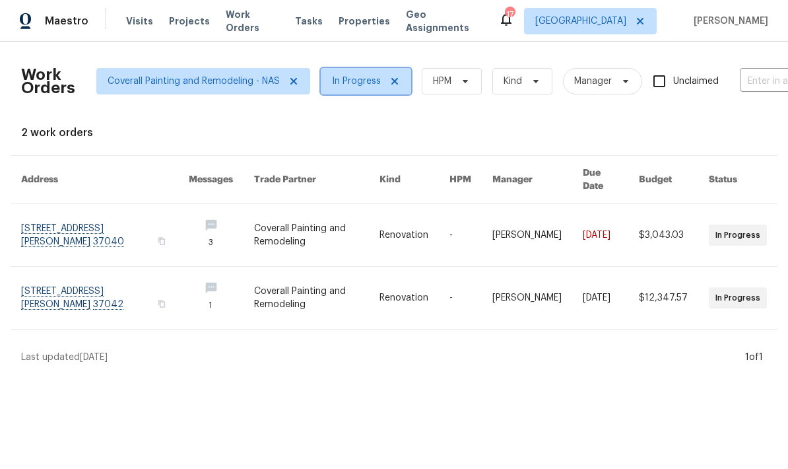
click at [346, 77] on span "In Progress" at bounding box center [356, 81] width 49 height 13
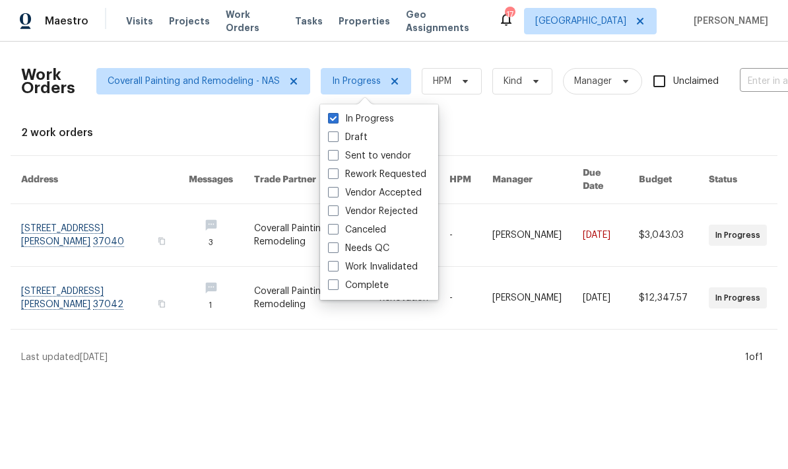
click at [333, 156] on span at bounding box center [333, 155] width 11 height 11
click at [333, 156] on input "Sent to vendor" at bounding box center [332, 153] width 9 height 9
checkbox input "true"
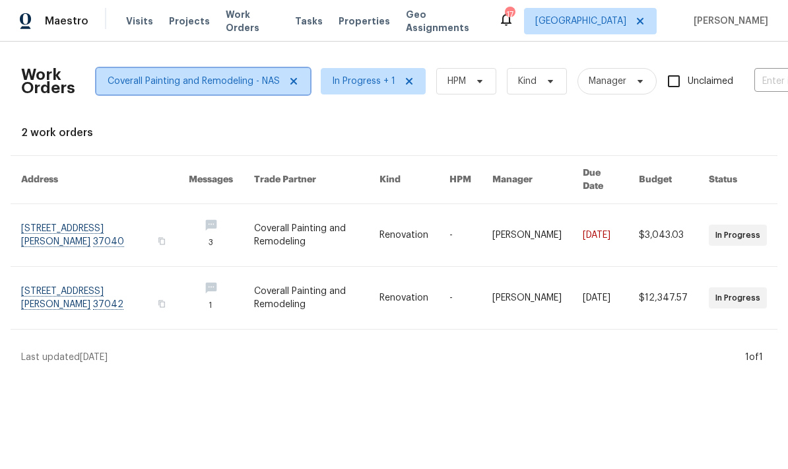
click at [289, 76] on icon at bounding box center [294, 81] width 11 height 11
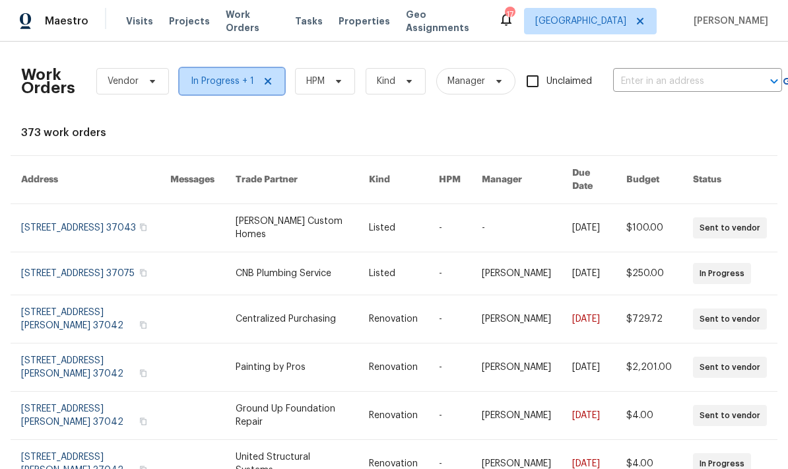
click at [263, 76] on icon at bounding box center [268, 81] width 11 height 11
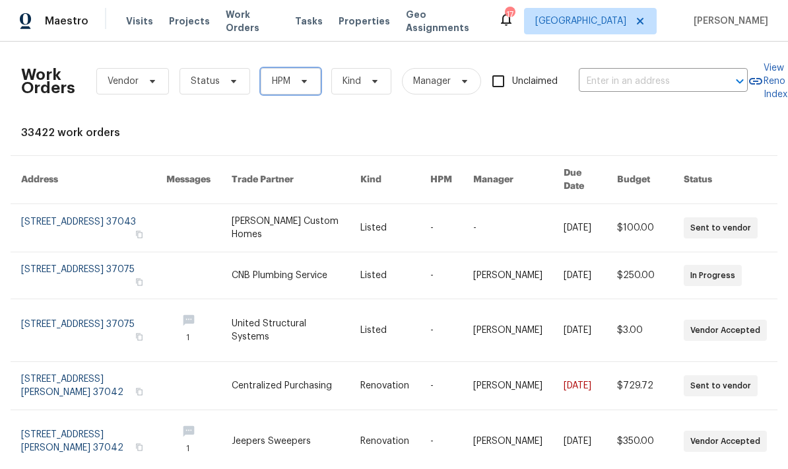
click at [301, 78] on icon at bounding box center [304, 81] width 11 height 11
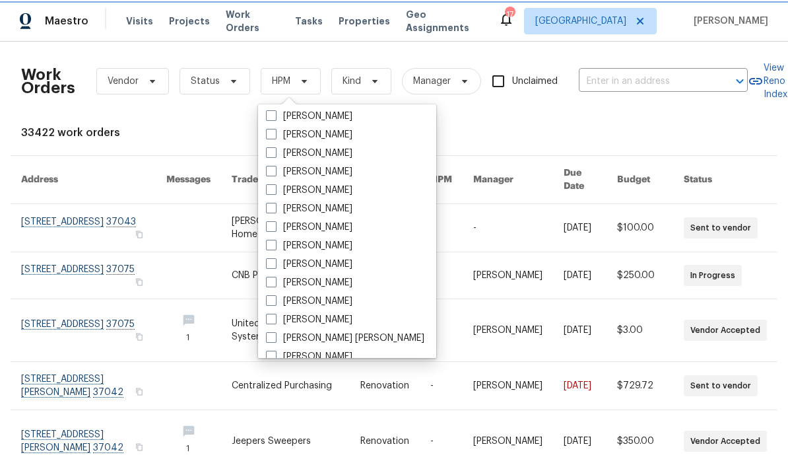
scroll to position [156, 0]
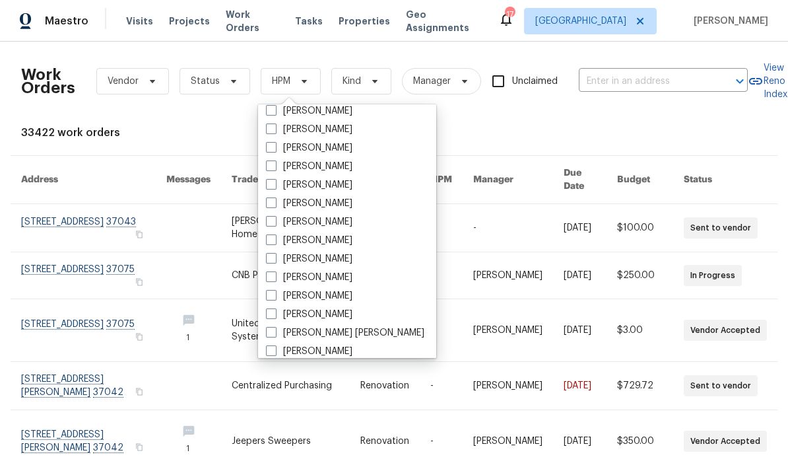
click at [287, 222] on label "[PERSON_NAME]" at bounding box center [309, 221] width 86 height 13
click at [275, 222] on input "[PERSON_NAME]" at bounding box center [270, 219] width 9 height 9
checkbox input "true"
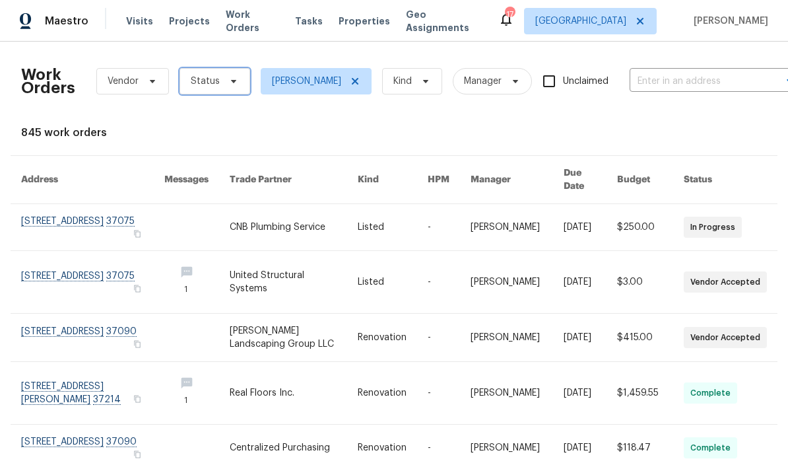
click at [207, 81] on span "Status" at bounding box center [205, 81] width 29 height 13
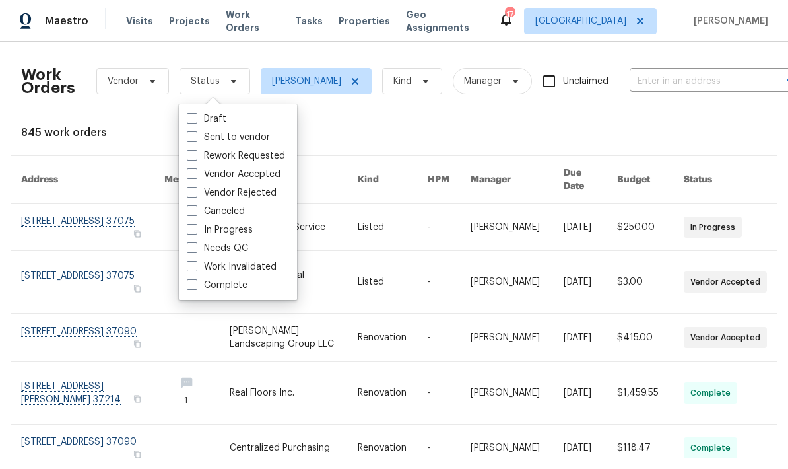
click at [193, 246] on span at bounding box center [192, 247] width 11 height 11
click at [193, 246] on input "Needs QC" at bounding box center [191, 246] width 9 height 9
checkbox input "true"
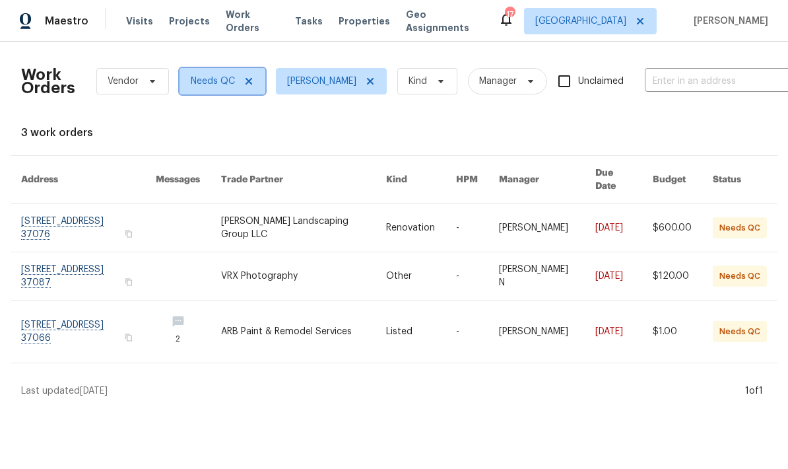
click at [242, 85] on span at bounding box center [247, 81] width 15 height 11
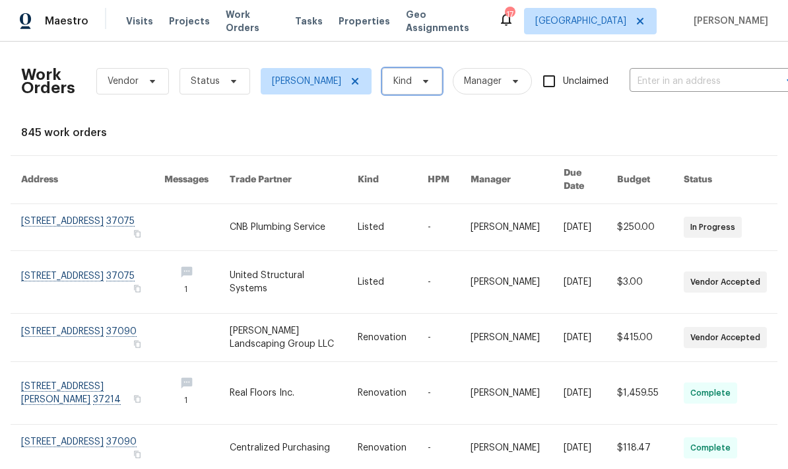
click at [417, 85] on span at bounding box center [424, 81] width 15 height 11
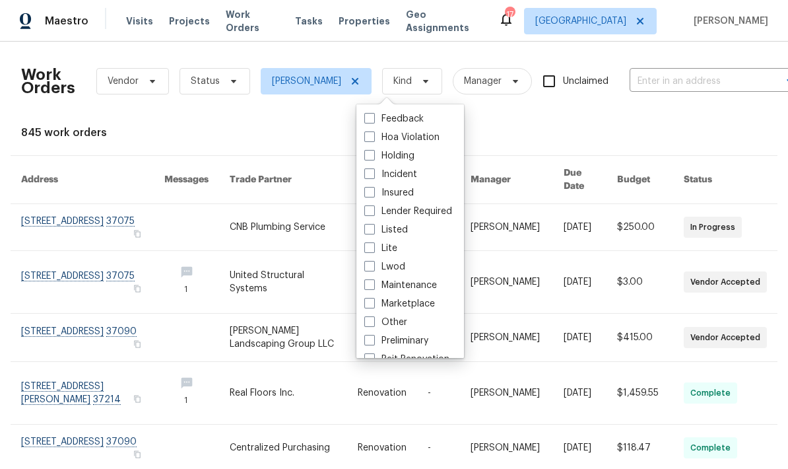
click at [365, 229] on span at bounding box center [369, 229] width 11 height 11
click at [365, 229] on input "Listed" at bounding box center [368, 227] width 9 height 9
checkbox input "true"
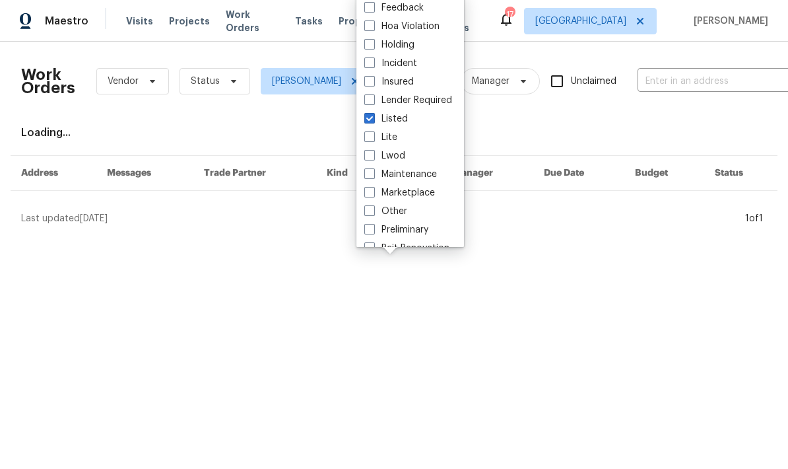
click at [652, 131] on div "Loading..." at bounding box center [394, 132] width 746 height 13
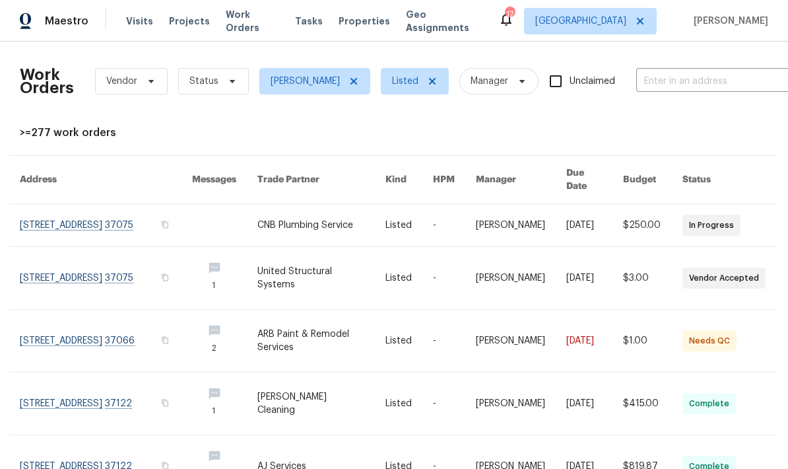
scroll to position [0, 1]
click at [217, 108] on div "Work Orders Vendor Status Eric Ovalle Listed Manager Unclaimed ​" at bounding box center [413, 81] width 786 height 58
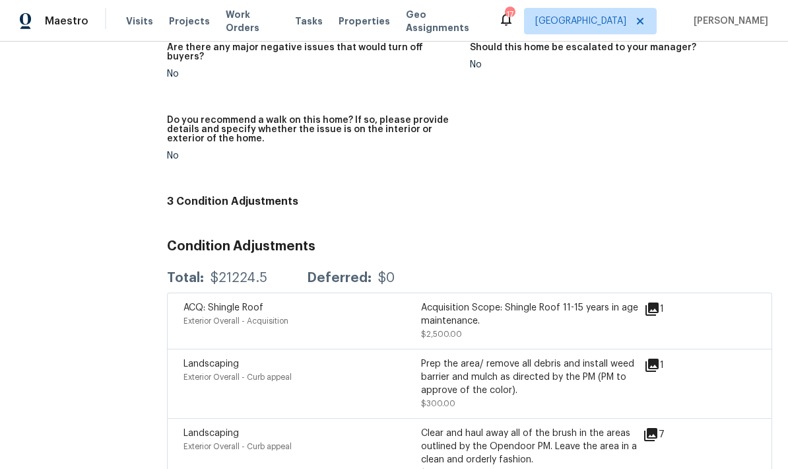
scroll to position [3080, 0]
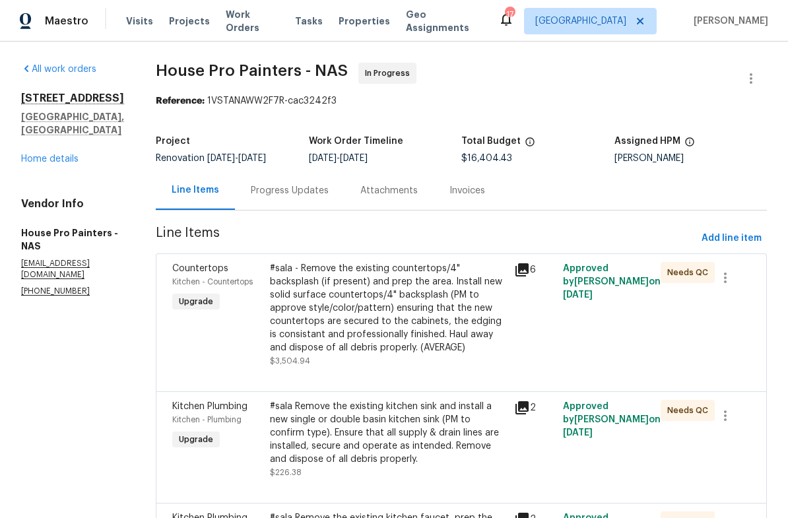
click at [296, 197] on div "Progress Updates" at bounding box center [290, 190] width 78 height 13
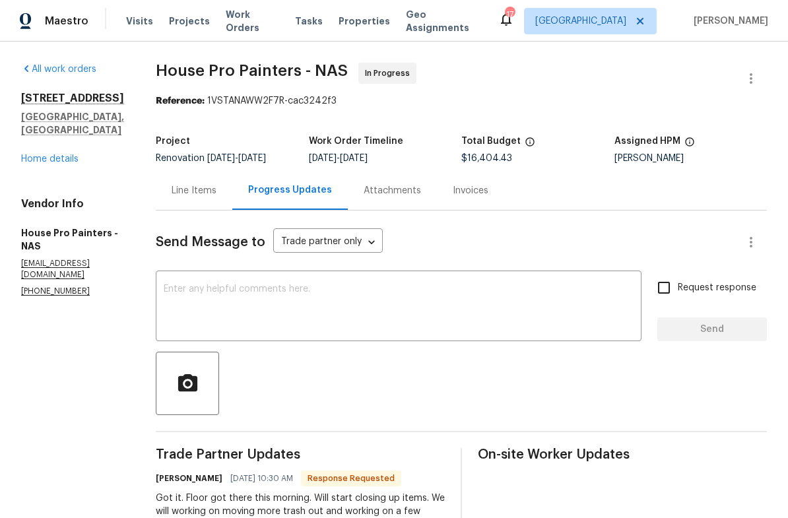
scroll to position [-8, 0]
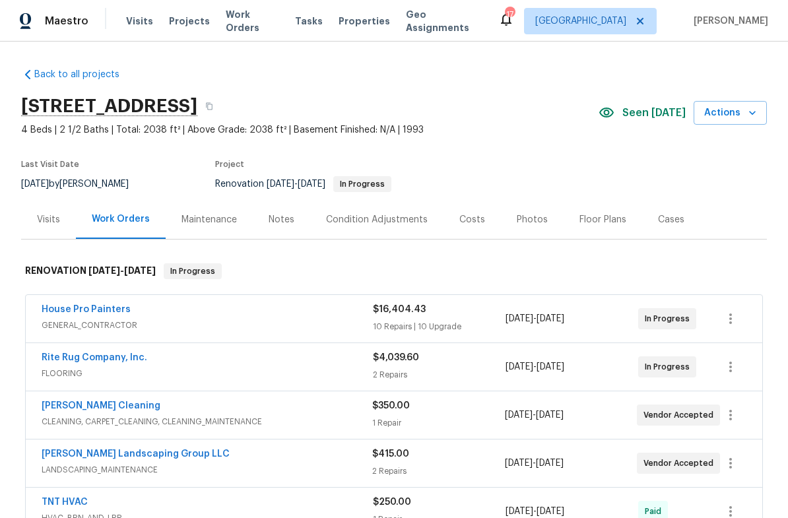
click at [85, 310] on link "House Pro Painters" at bounding box center [86, 309] width 89 height 9
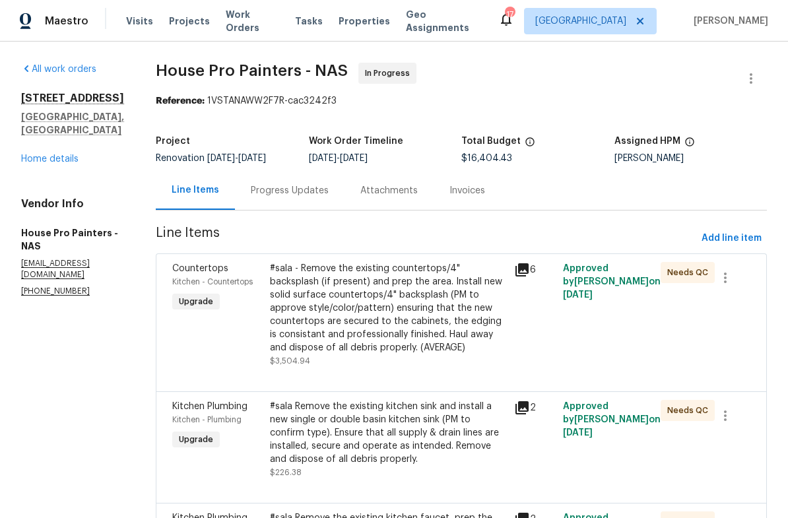
click at [55, 154] on link "Home details" at bounding box center [49, 158] width 57 height 9
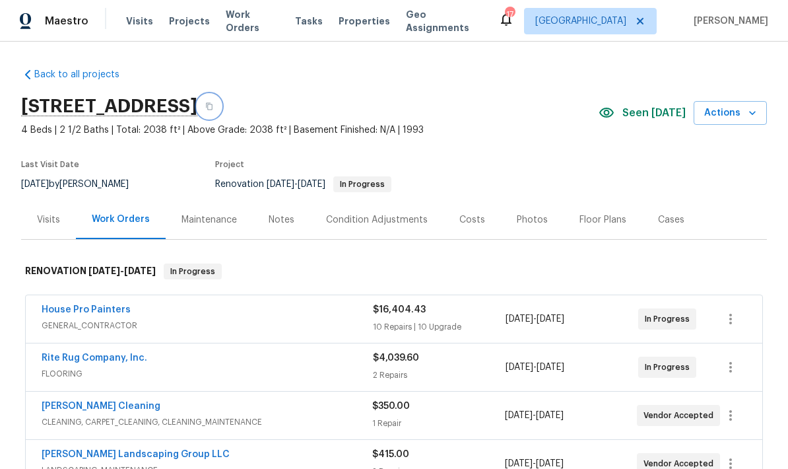
click at [221, 110] on button "button" at bounding box center [209, 106] width 24 height 24
click at [213, 107] on icon "button" at bounding box center [209, 106] width 8 height 8
click at [221, 116] on button "button" at bounding box center [209, 106] width 24 height 24
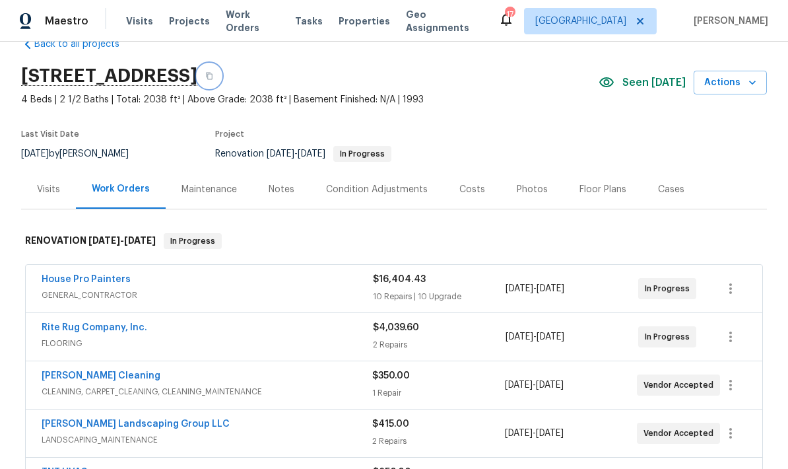
scroll to position [48, 0]
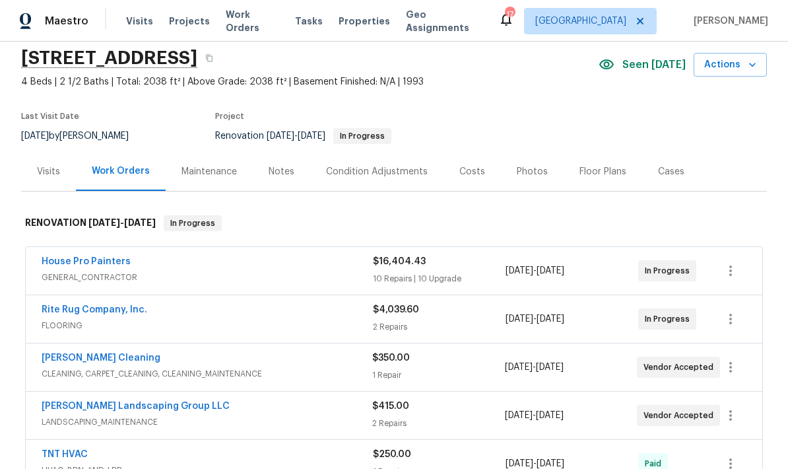
click at [55, 170] on div "Visits" at bounding box center [48, 171] width 23 height 13
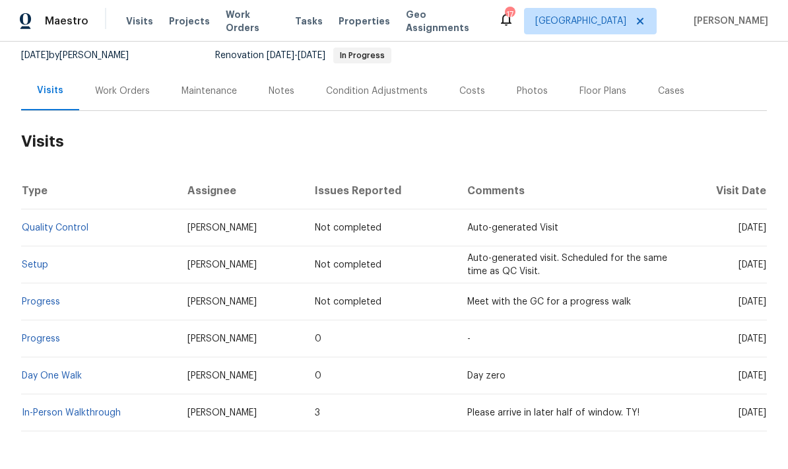
scroll to position [128, 0]
click at [118, 94] on div "Work Orders" at bounding box center [122, 91] width 55 height 13
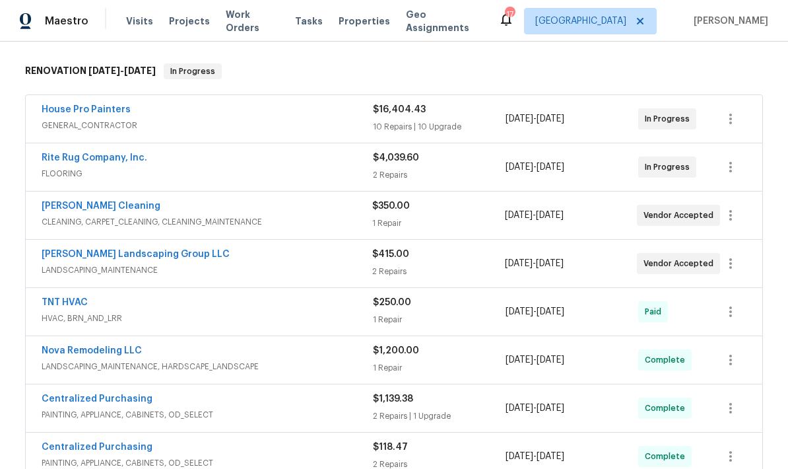
scroll to position [199, 0]
click at [214, 123] on span "GENERAL_CONTRACTOR" at bounding box center [207, 125] width 331 height 13
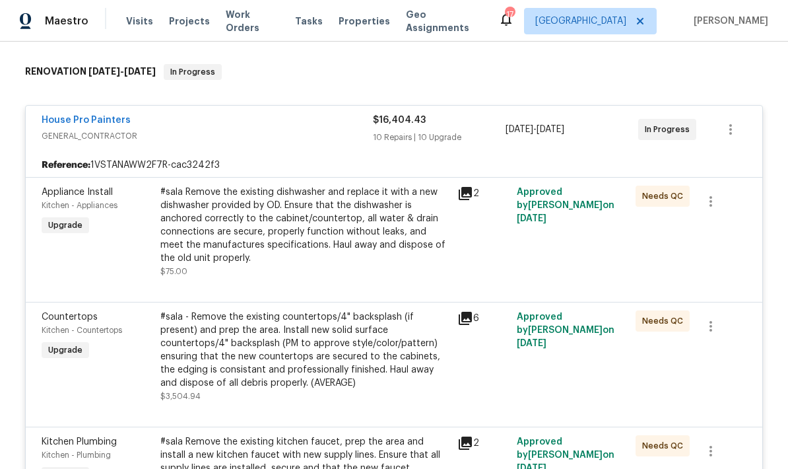
click at [228, 136] on span "GENERAL_CONTRACTOR" at bounding box center [207, 135] width 331 height 13
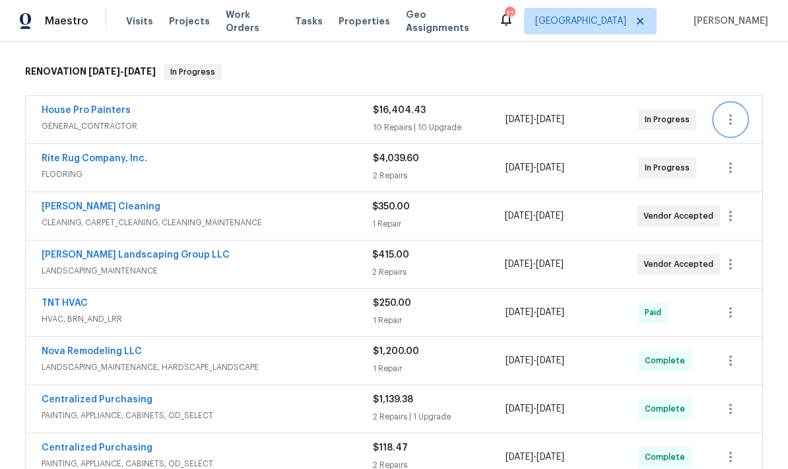
click at [729, 119] on icon "button" at bounding box center [731, 120] width 16 height 16
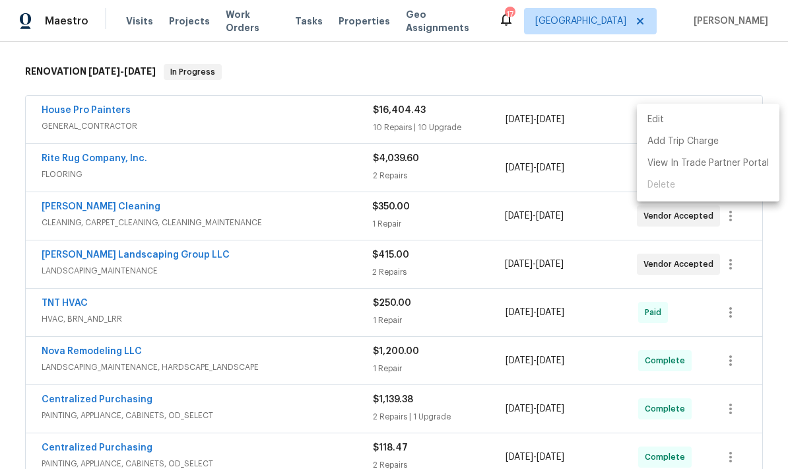
click at [697, 67] on div at bounding box center [394, 234] width 788 height 469
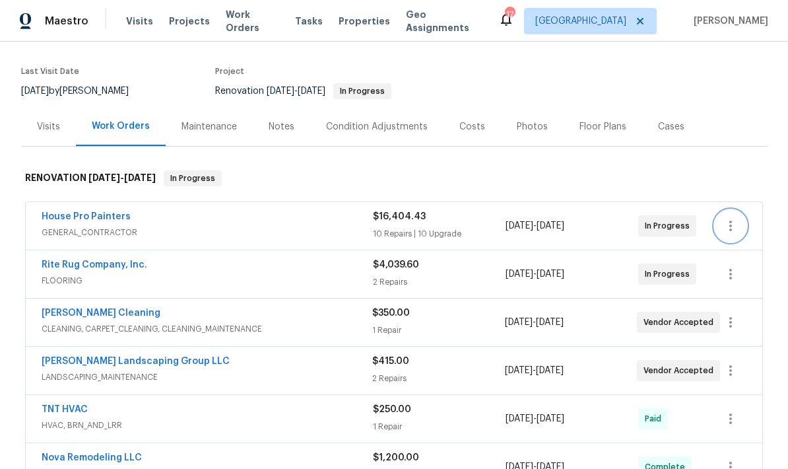
scroll to position [76, 0]
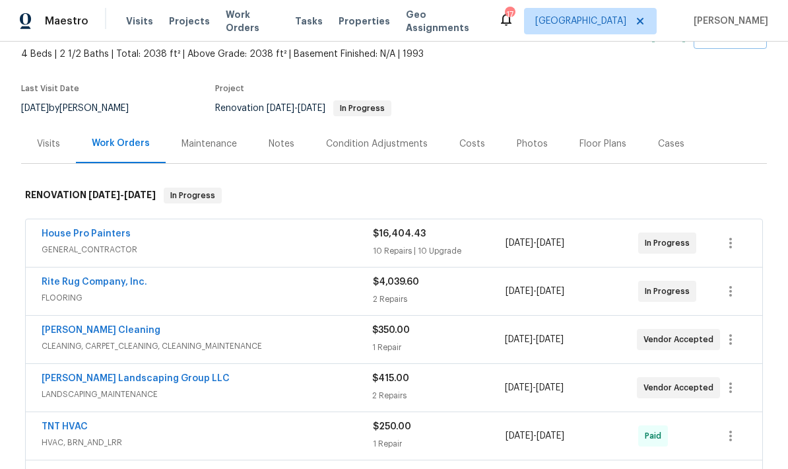
click at [208, 145] on div "Maintenance" at bounding box center [209, 143] width 55 height 13
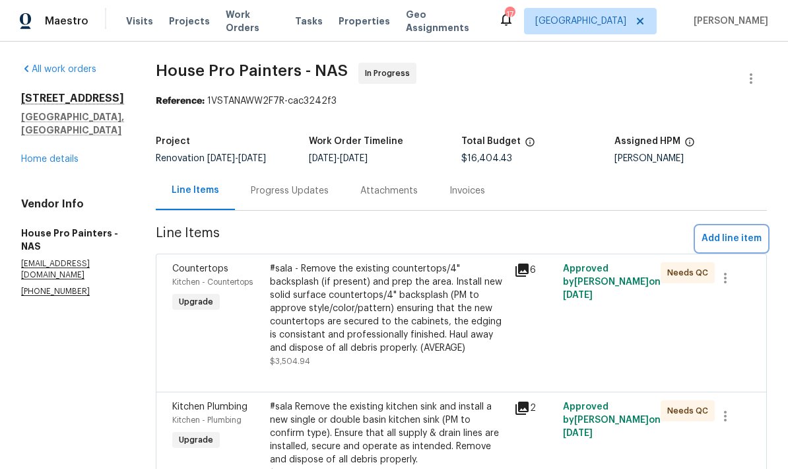
click at [730, 242] on span "Add line item" at bounding box center [732, 238] width 60 height 17
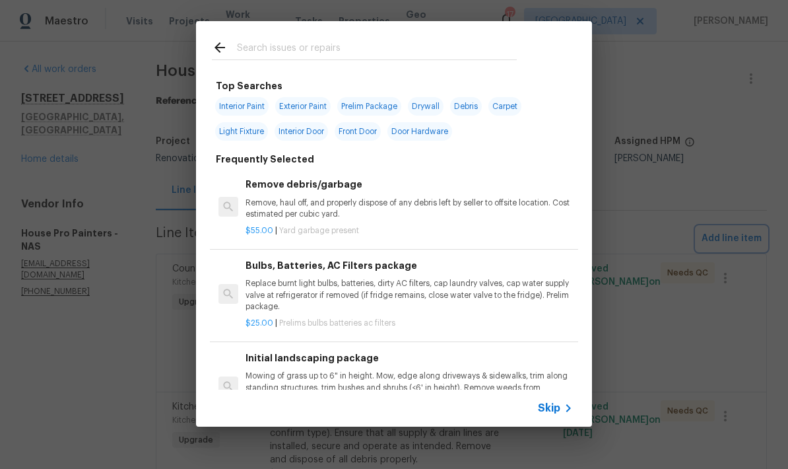
click at [660, 164] on div "Top Searches Interior Paint Exterior Paint Prelim Package Drywall Debris Carpet…" at bounding box center [394, 224] width 788 height 448
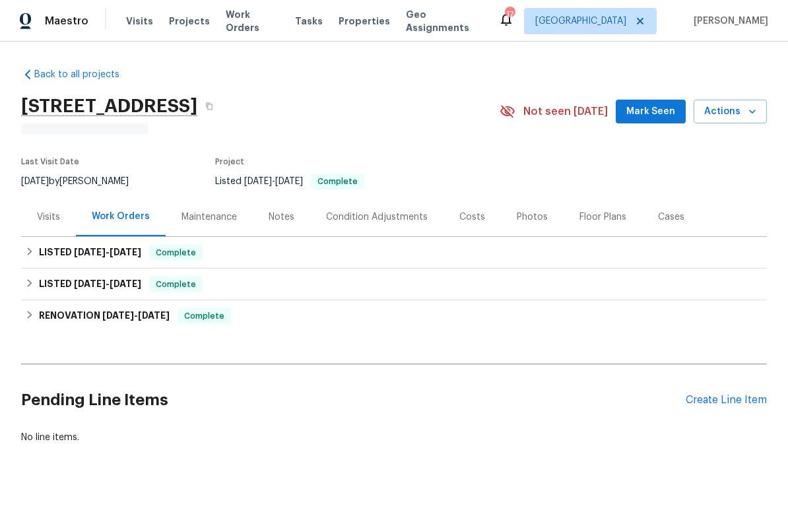
click at [217, 211] on div "Maintenance" at bounding box center [209, 217] width 55 height 13
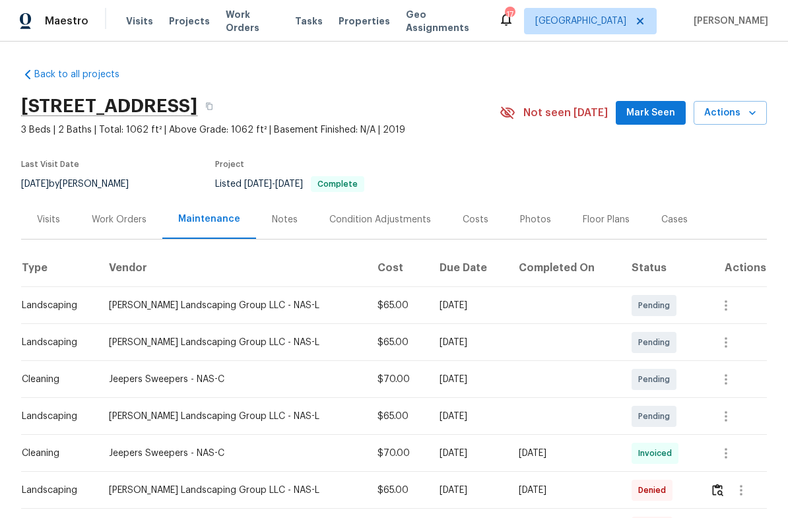
click at [687, 169] on section "[STREET_ADDRESS] 3 Beds | 2 Baths | Total: 1062 ft² | Above Grade: 1062 ft² | B…" at bounding box center [394, 144] width 746 height 111
click at [430, 176] on div "Project" at bounding box center [342, 168] width 254 height 16
click at [397, 180] on div "Listed [DATE] - [DATE] Complete" at bounding box center [342, 184] width 254 height 16
click at [293, 218] on div "Notes" at bounding box center [284, 219] width 57 height 39
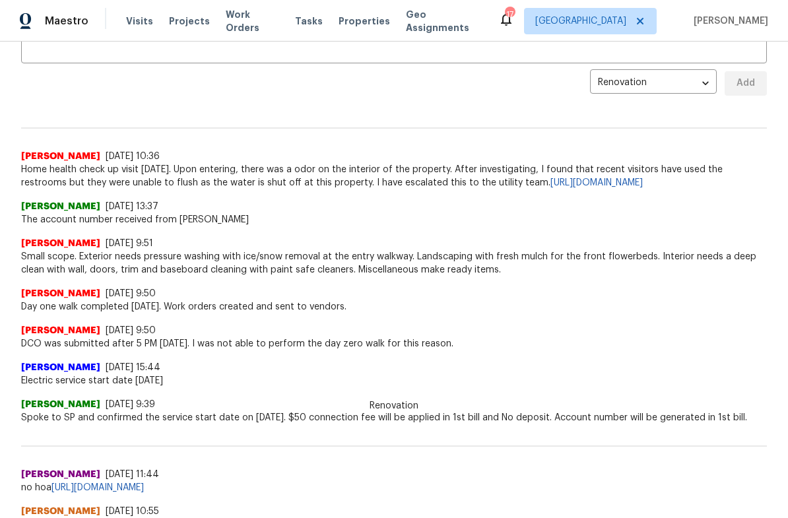
scroll to position [275, 0]
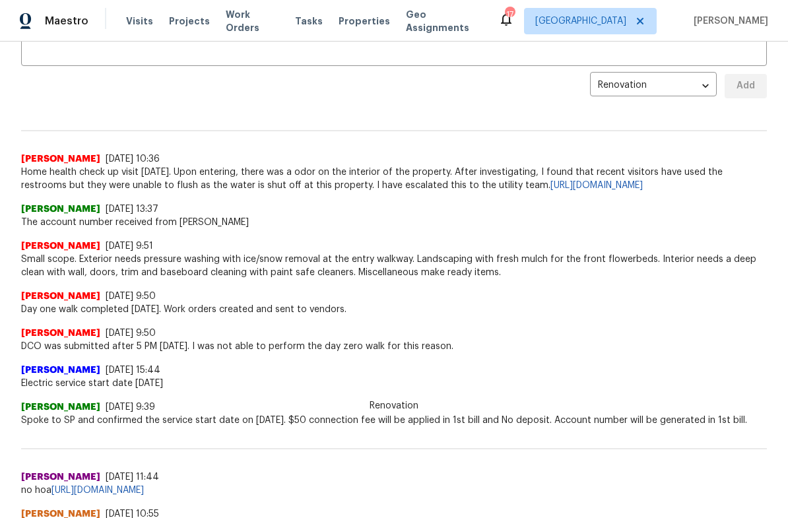
click at [695, 84] on body "Maestro Visits Projects Work Orders Tasks Properties Geo Assignments 17 [GEOGRA…" at bounding box center [394, 259] width 788 height 518
click at [653, 88] on li "Renovation" at bounding box center [653, 86] width 127 height 22
click at [504, 131] on div "Renovation [PERSON_NAME] [DATE] 10:36 Home health check up visit [DATE]. Upon e…" at bounding box center [394, 150] width 746 height 83
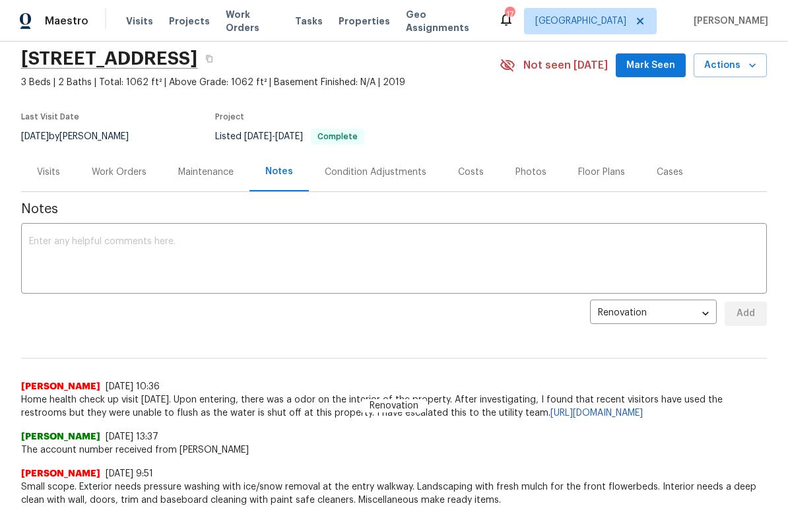
scroll to position [47, 0]
click at [367, 180] on div "Condition Adjustments" at bounding box center [375, 172] width 133 height 39
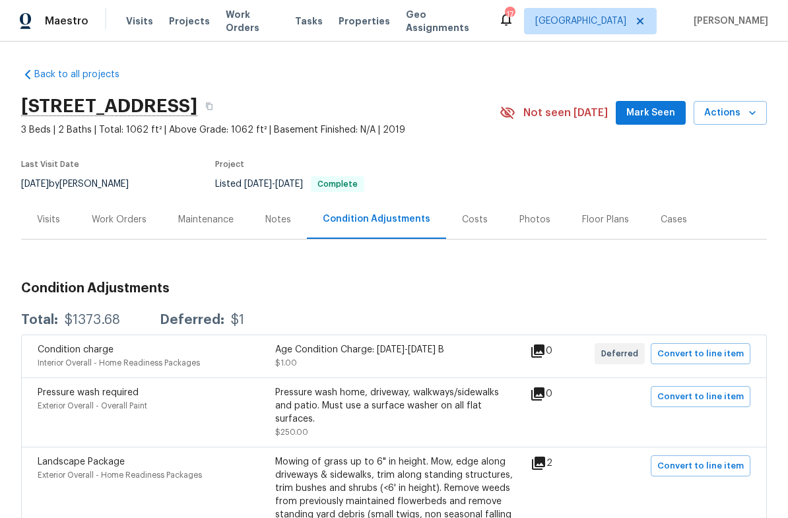
click at [470, 236] on div "Costs" at bounding box center [474, 219] width 57 height 39
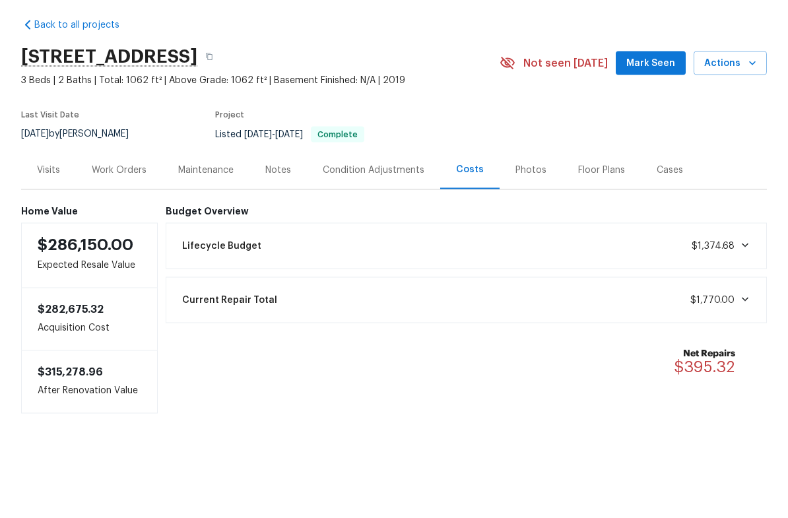
scroll to position [6, 0]
click at [751, 281] on div "Lifecycle Budget $1,374.68" at bounding box center [466, 295] width 585 height 29
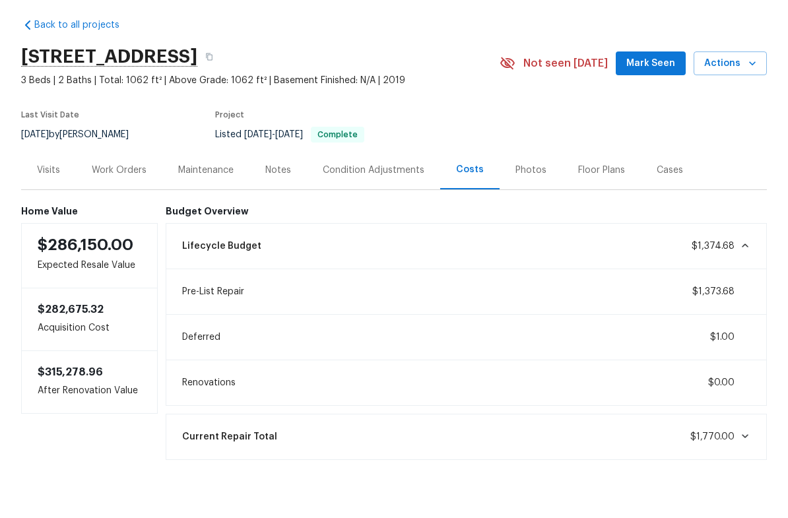
click at [748, 290] on icon at bounding box center [745, 295] width 11 height 11
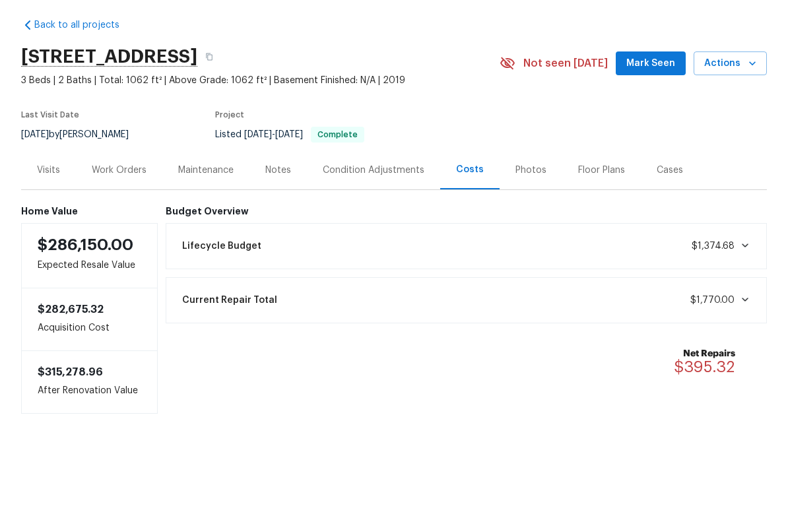
click at [747, 347] on icon at bounding box center [745, 349] width 7 height 4
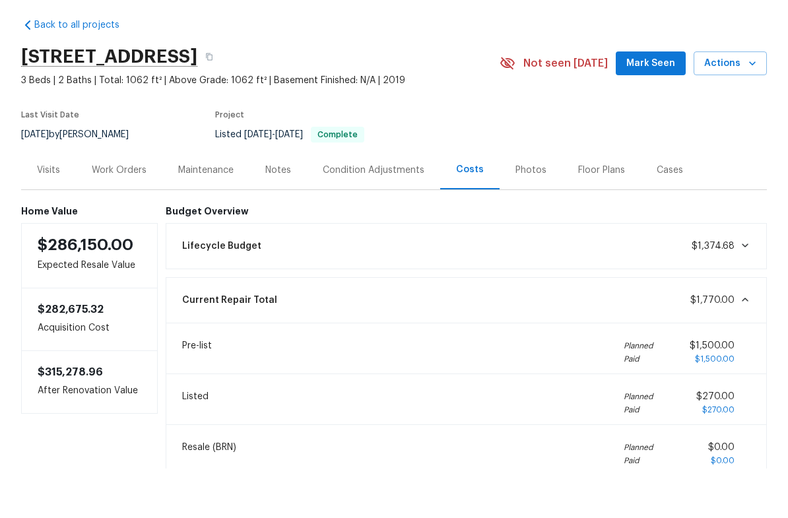
click at [749, 344] on icon at bounding box center [745, 349] width 11 height 11
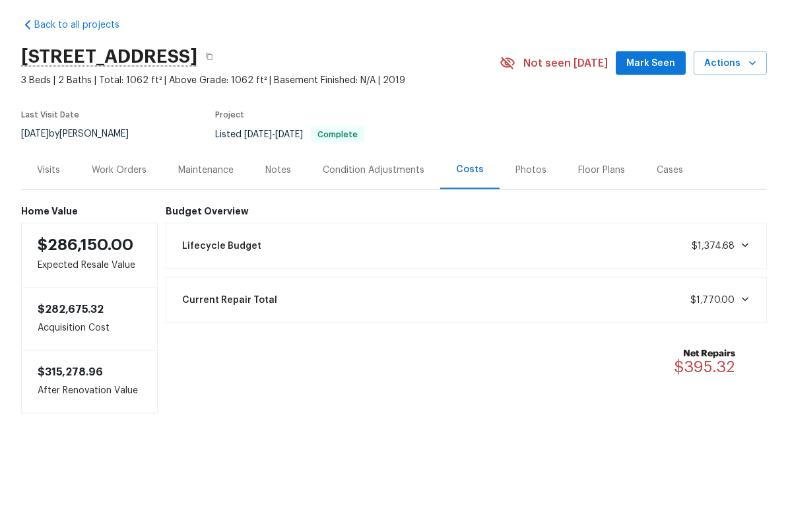
scroll to position [26, 0]
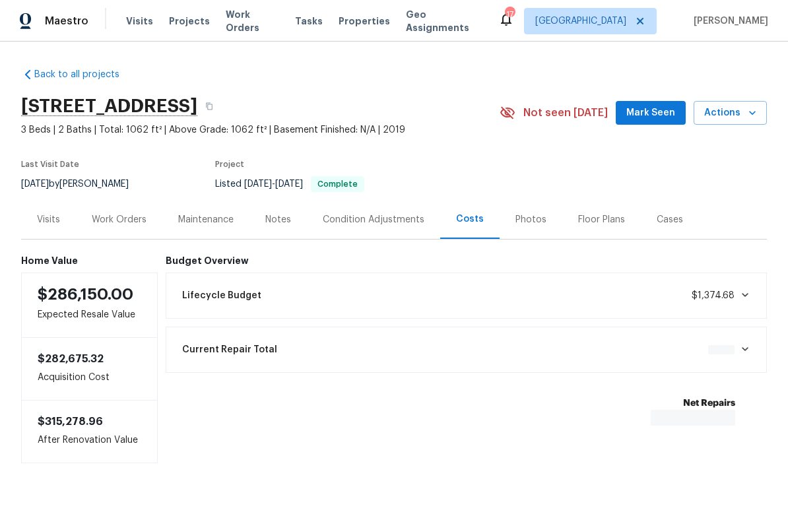
scroll to position [50, 0]
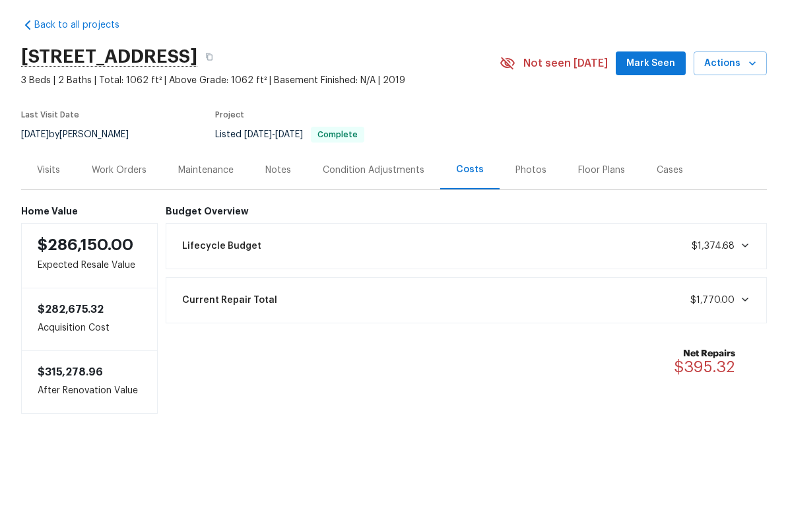
click at [524, 200] on div "Photos" at bounding box center [531, 219] width 63 height 39
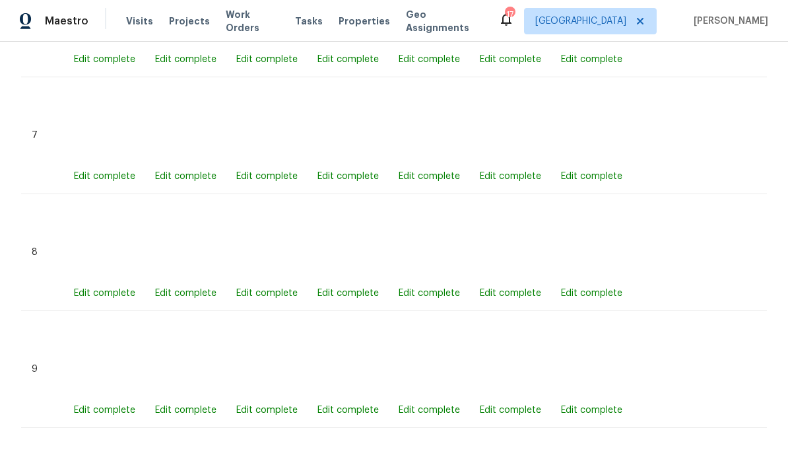
scroll to position [1468, 0]
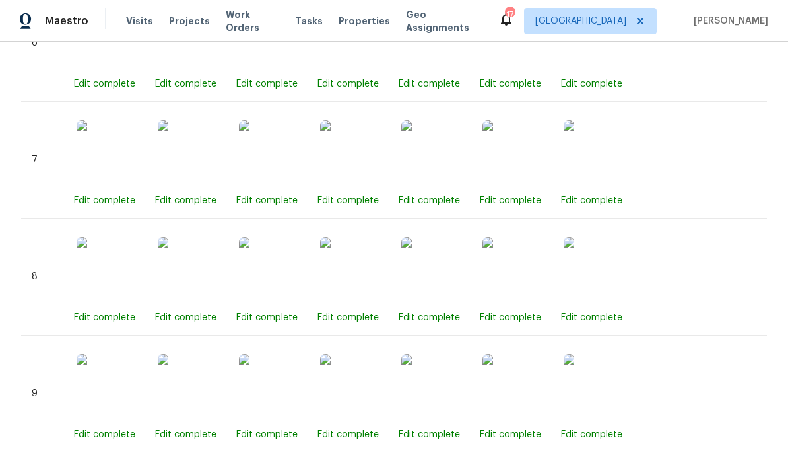
click at [357, 156] on img at bounding box center [353, 153] width 66 height 66
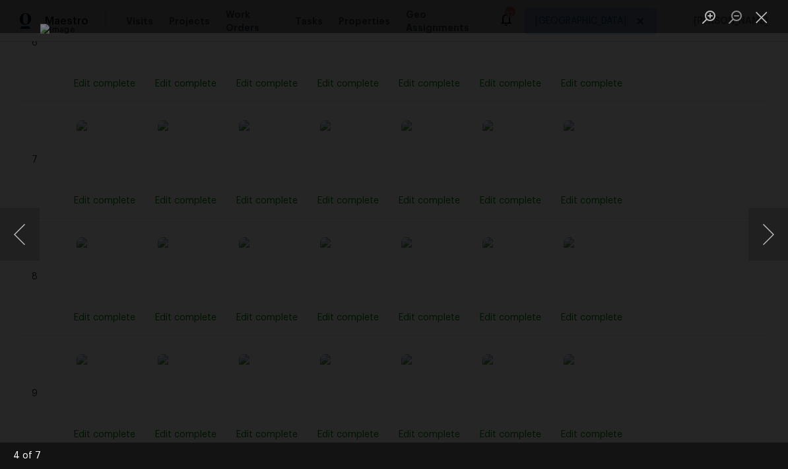
click at [758, 11] on button "Close lightbox" at bounding box center [762, 16] width 26 height 23
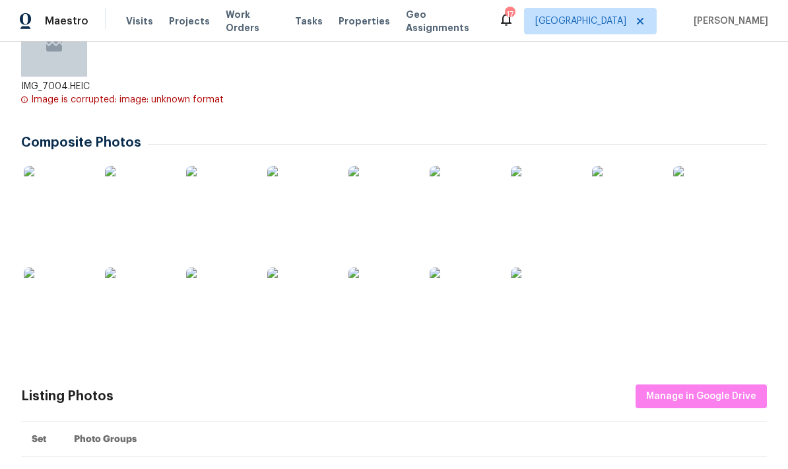
scroll to position [296, 0]
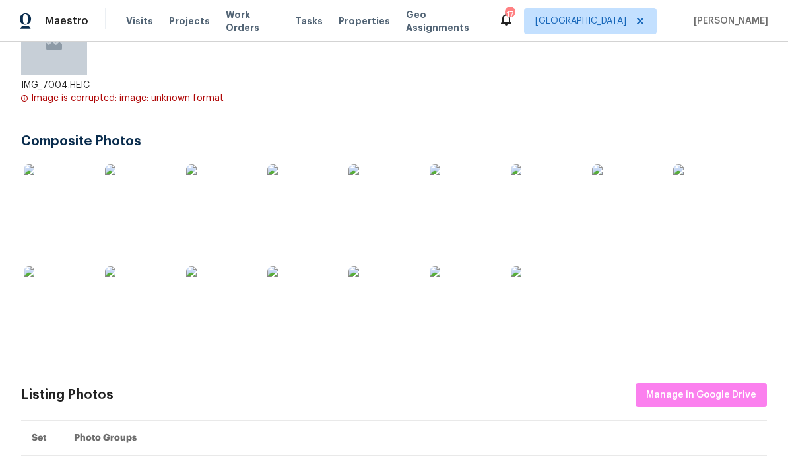
click at [63, 186] on img at bounding box center [57, 197] width 66 height 66
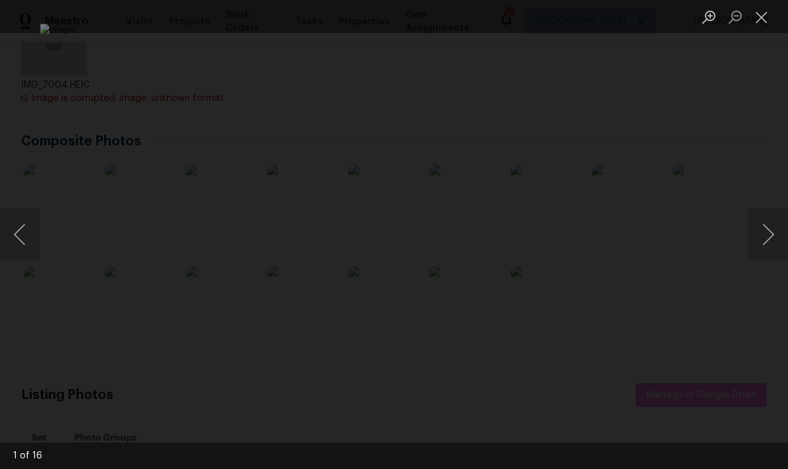
click at [769, 251] on button "Next image" at bounding box center [769, 234] width 40 height 53
click at [753, 238] on button "Next image" at bounding box center [769, 234] width 40 height 53
click at [763, 238] on button "Next image" at bounding box center [769, 234] width 40 height 53
click at [763, 237] on button "Next image" at bounding box center [769, 234] width 40 height 53
click at [768, 230] on button "Next image" at bounding box center [769, 234] width 40 height 53
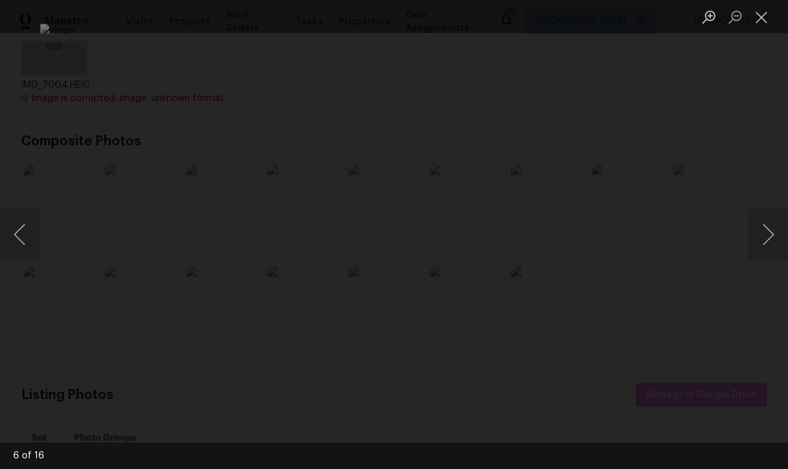
click at [764, 243] on button "Next image" at bounding box center [769, 234] width 40 height 53
click at [14, 218] on button "Previous image" at bounding box center [20, 234] width 40 height 53
click at [765, 247] on button "Next image" at bounding box center [769, 234] width 40 height 53
click at [768, 230] on button "Next image" at bounding box center [769, 234] width 40 height 53
click at [761, 237] on button "Next image" at bounding box center [769, 234] width 40 height 53
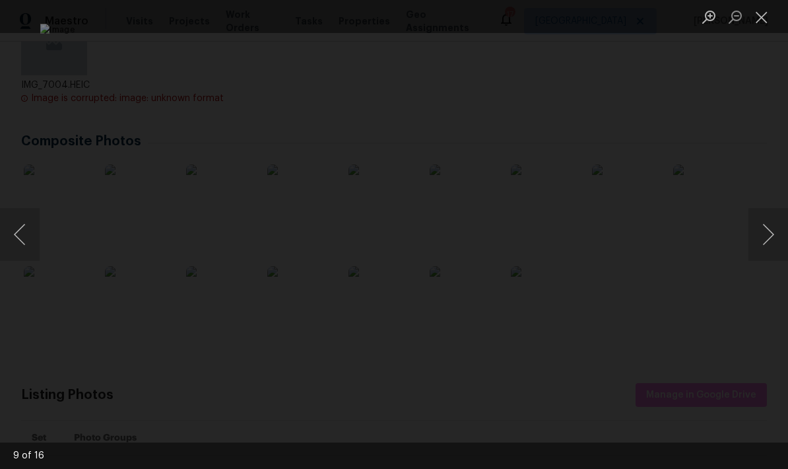
click at [754, 13] on button "Close lightbox" at bounding box center [762, 16] width 26 height 23
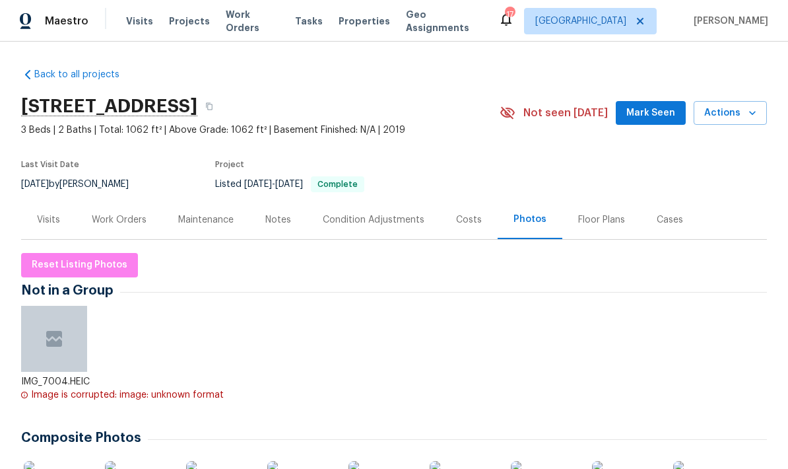
scroll to position [0, 0]
click at [601, 207] on div "Floor Plans" at bounding box center [601, 219] width 79 height 39
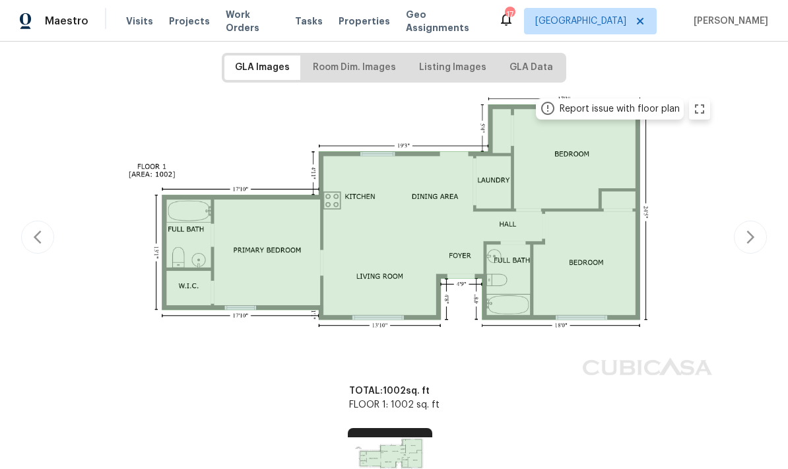
scroll to position [205, 0]
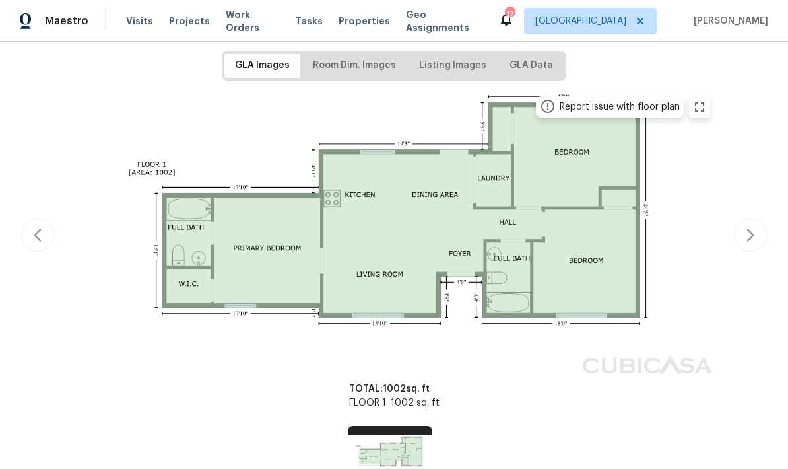
click at [350, 85] on div "GLA Images Room Dim. Images Listing Images GLA Data Report issue with floor pla…" at bounding box center [394, 270] width 746 height 438
click at [356, 66] on span "Room Dim. Images" at bounding box center [354, 65] width 83 height 17
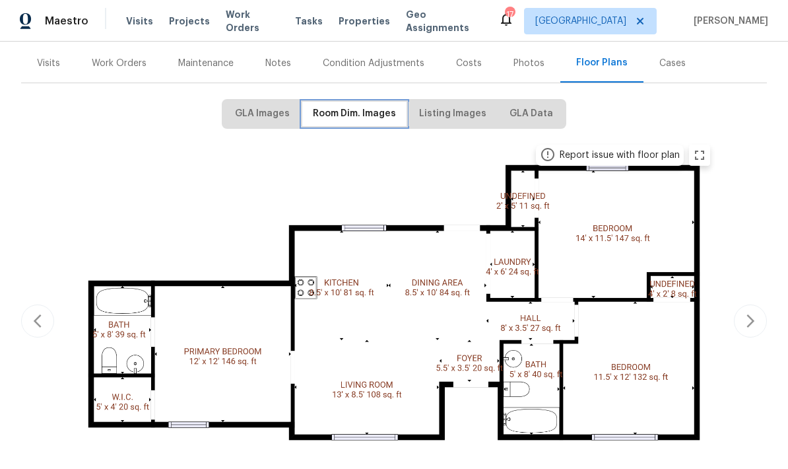
scroll to position [98, 0]
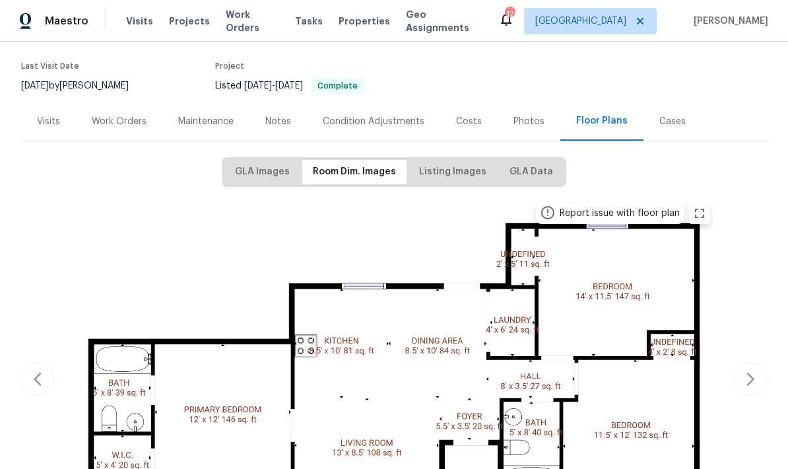
click at [671, 118] on div "Cases" at bounding box center [673, 121] width 58 height 39
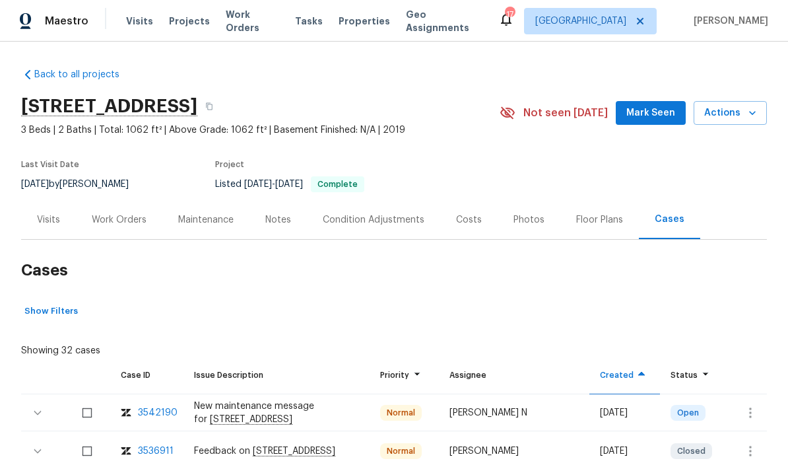
click at [118, 200] on div "Work Orders" at bounding box center [119, 219] width 86 height 39
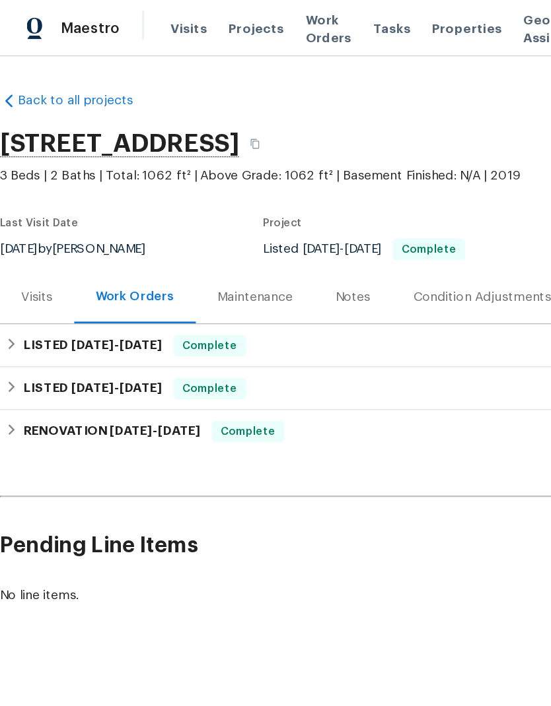
click at [130, 22] on span "Visits" at bounding box center [139, 21] width 27 height 13
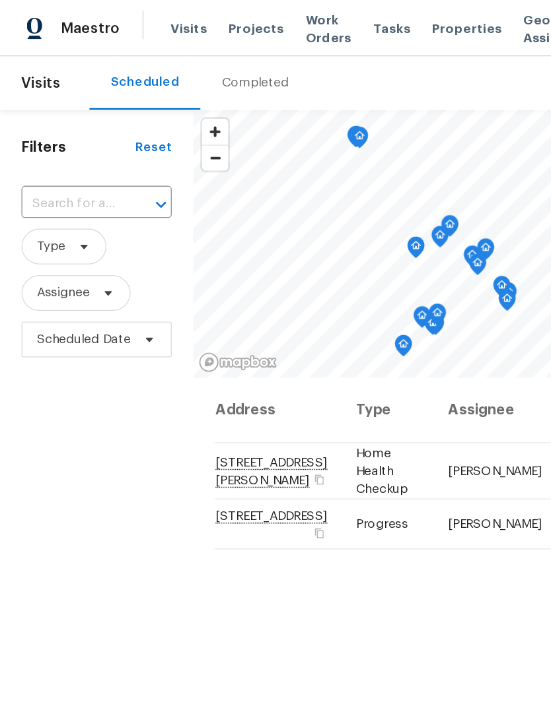
click at [50, 150] on input "text" at bounding box center [53, 151] width 74 height 20
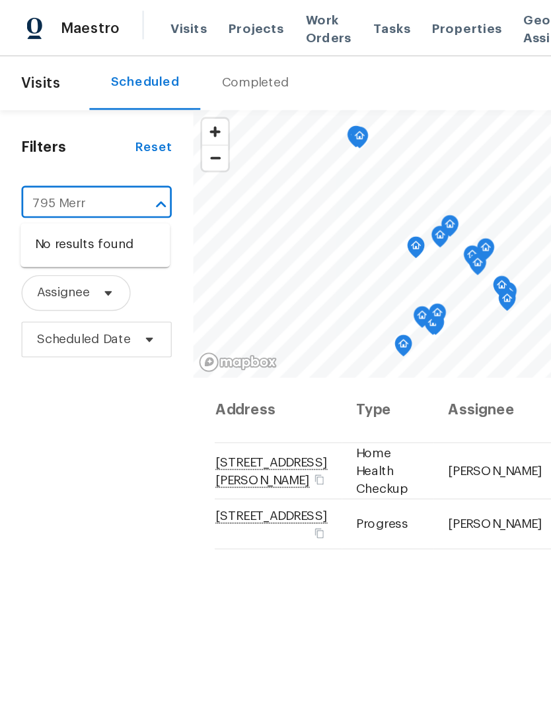
click at [67, 151] on input "795 Merr" at bounding box center [53, 151] width 74 height 20
type input "7"
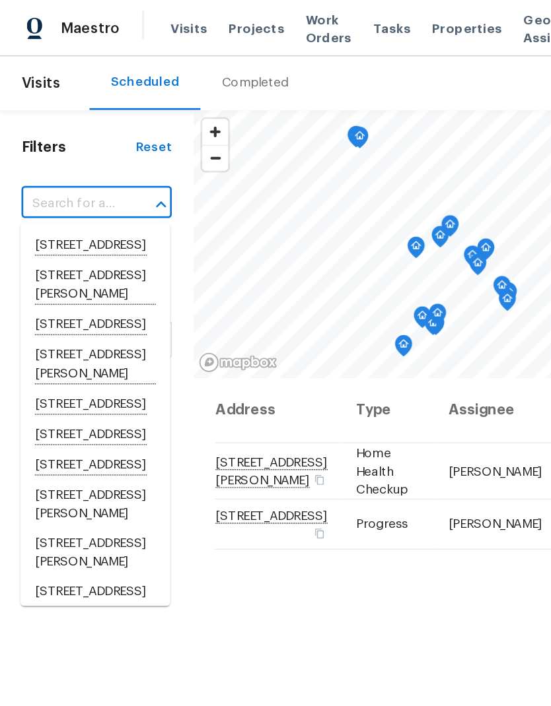
click at [46, 147] on input "text" at bounding box center [53, 151] width 74 height 20
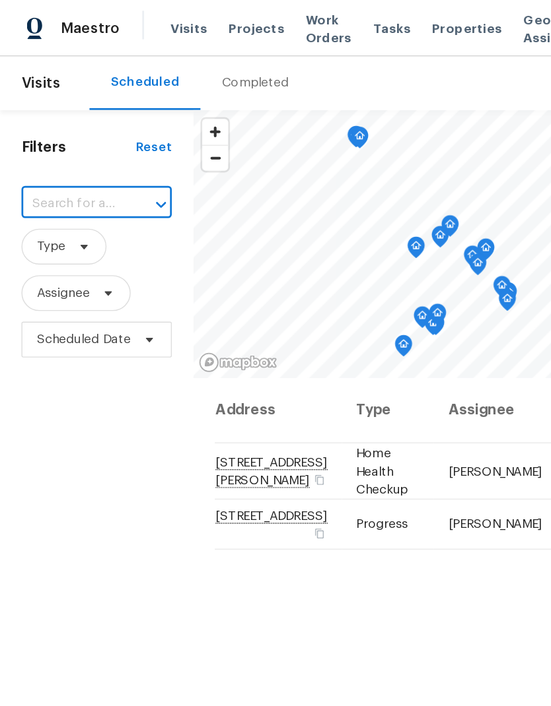
paste input "[STREET_ADDRESS][PERSON_NAME]"
type input "[STREET_ADDRESS][PERSON_NAME]"
click at [63, 393] on div "Filters Reset ​ Type Assignee Scheduled Date" at bounding box center [71, 462] width 143 height 763
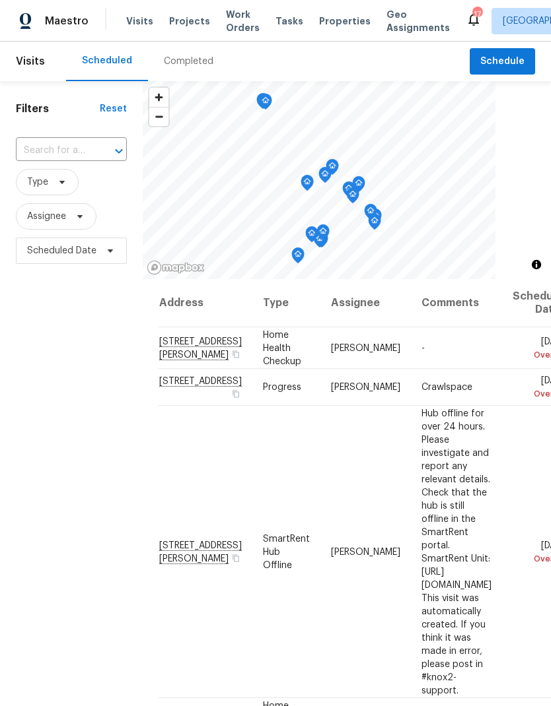
click at [46, 145] on input "text" at bounding box center [53, 151] width 74 height 20
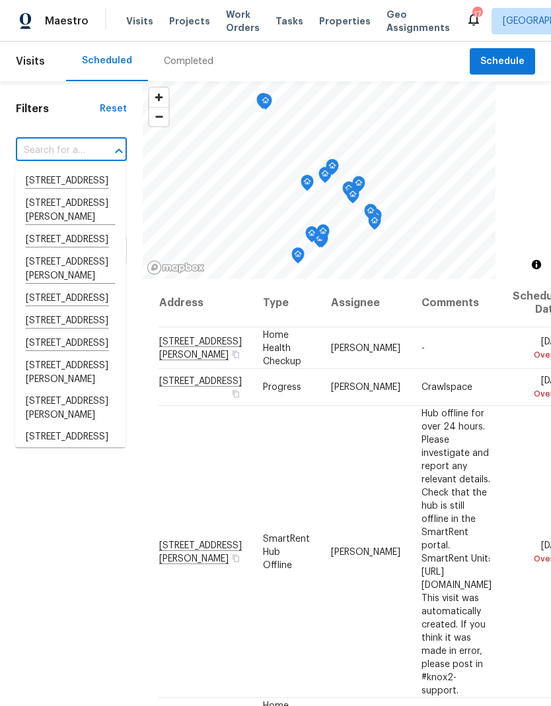
click at [46, 151] on input "text" at bounding box center [53, 151] width 74 height 20
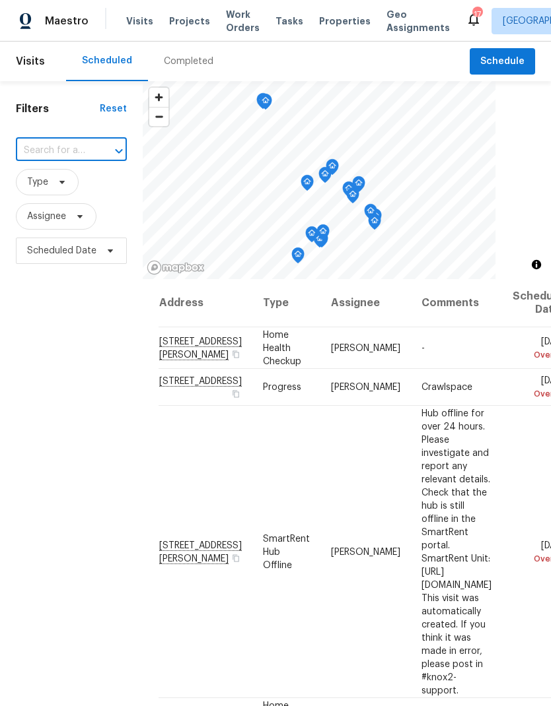
paste input "[STREET_ADDRESS][PERSON_NAME]"
type input "[STREET_ADDRESS][PERSON_NAME]"
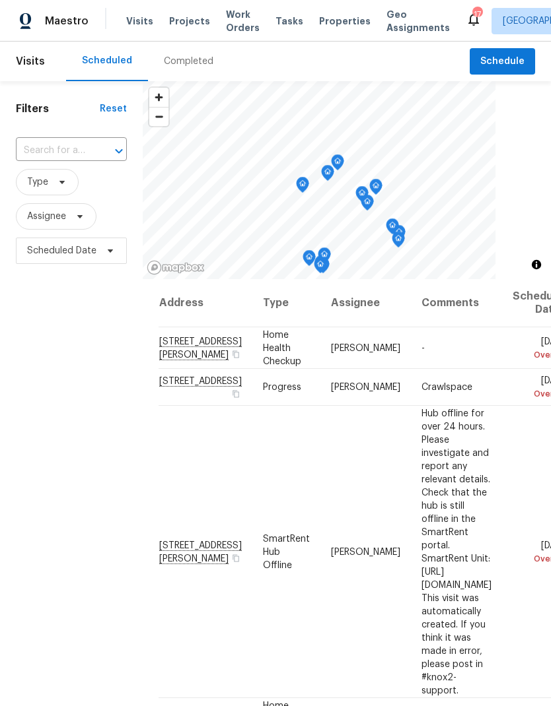
click at [64, 154] on input "text" at bounding box center [53, 151] width 74 height 20
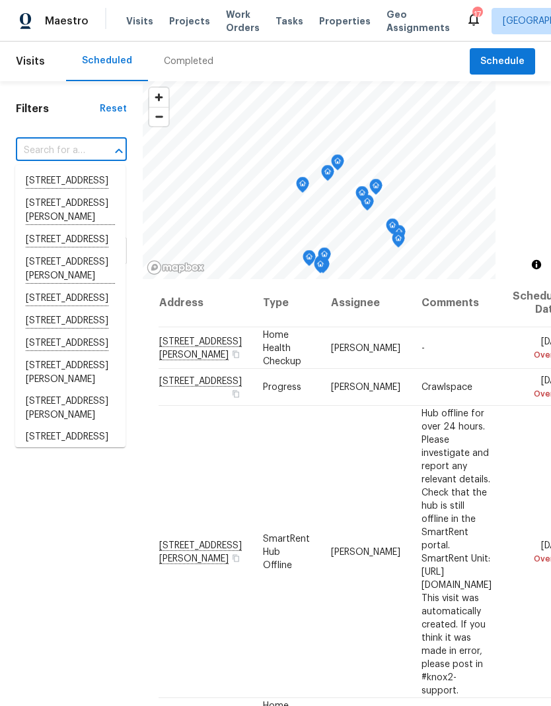
click at [50, 155] on input "text" at bounding box center [53, 151] width 74 height 20
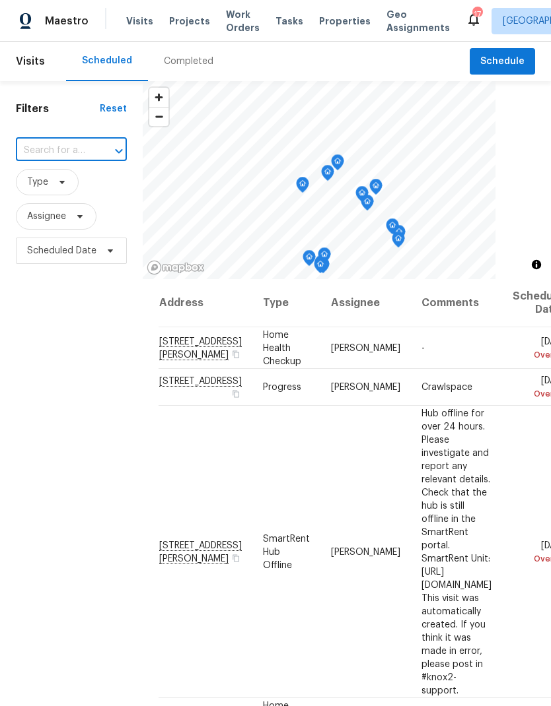
paste input "[STREET_ADDRESS][PERSON_NAME]"
type input "[STREET_ADDRESS][PERSON_NAME]"
click at [53, 189] on li "[STREET_ADDRESS][PERSON_NAME]" at bounding box center [70, 188] width 110 height 36
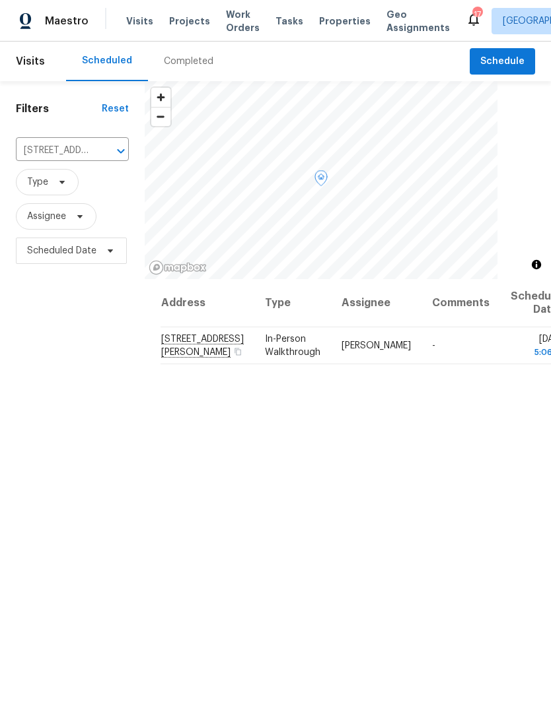
click at [0, 0] on icon at bounding box center [0, 0] width 0 height 0
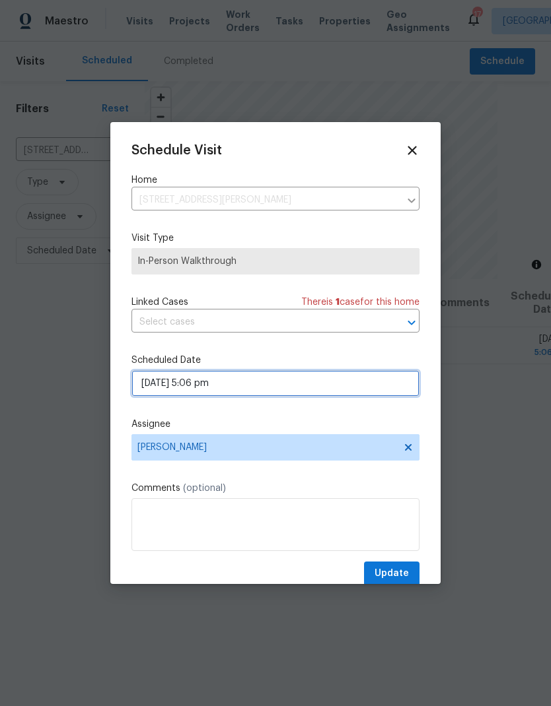
click at [153, 384] on input "[DATE] 5:06 pm" at bounding box center [275, 383] width 288 height 26
select select "pm"
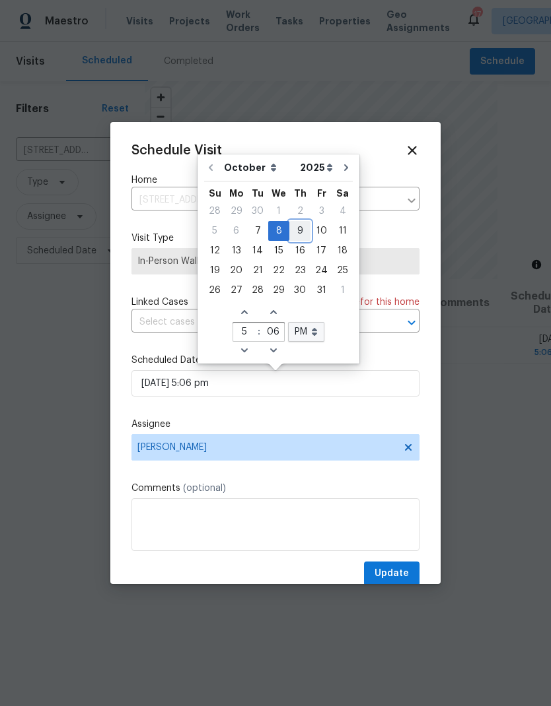
click at [298, 227] on div "9" at bounding box center [299, 231] width 21 height 18
type input "[DATE] 5:06 pm"
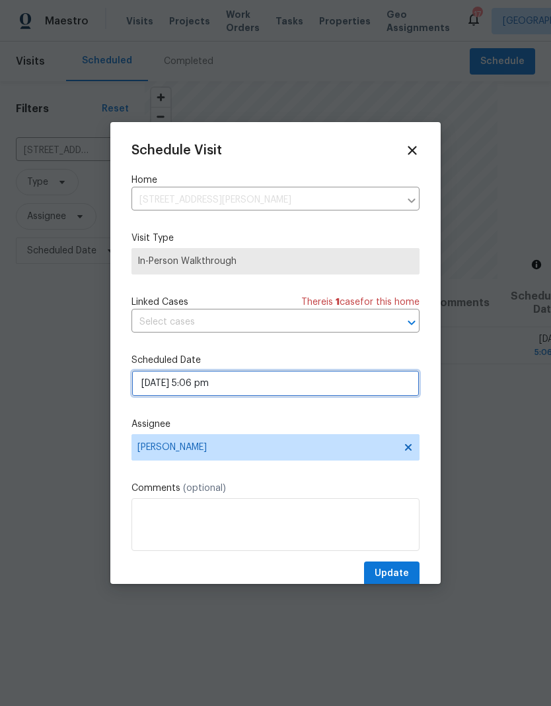
click at [219, 384] on input "[DATE] 5:06 pm" at bounding box center [275, 383] width 288 height 26
select select "pm"
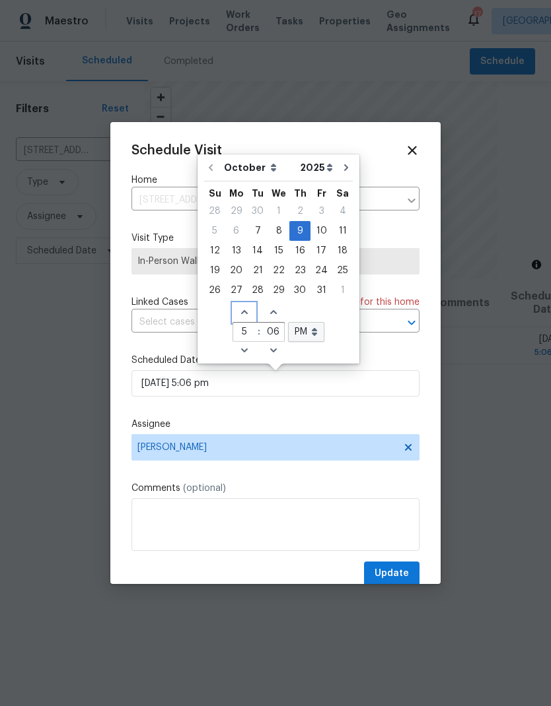
click at [240, 308] on icon "Increase hours (12hr clock)" at bounding box center [244, 312] width 11 height 11
type input "[DATE] 6:06 pm"
type input "6"
click at [239, 346] on icon "Decrease hours (12hr clock)" at bounding box center [244, 350] width 11 height 11
type input "[DATE] 5:06 pm"
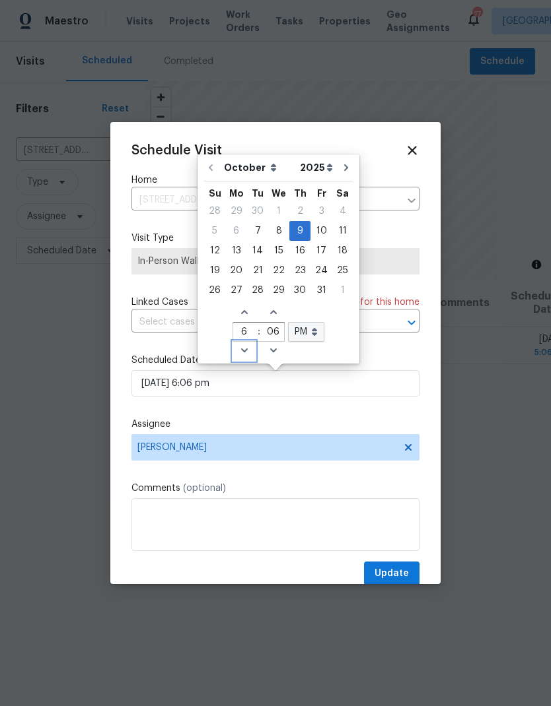
type input "5"
click at [240, 351] on icon "Decrease hours (12hr clock)" at bounding box center [244, 350] width 11 height 11
type input "[DATE] 4:06 pm"
type input "4"
click at [240, 348] on icon "Decrease hours (12hr clock)" at bounding box center [244, 350] width 11 height 11
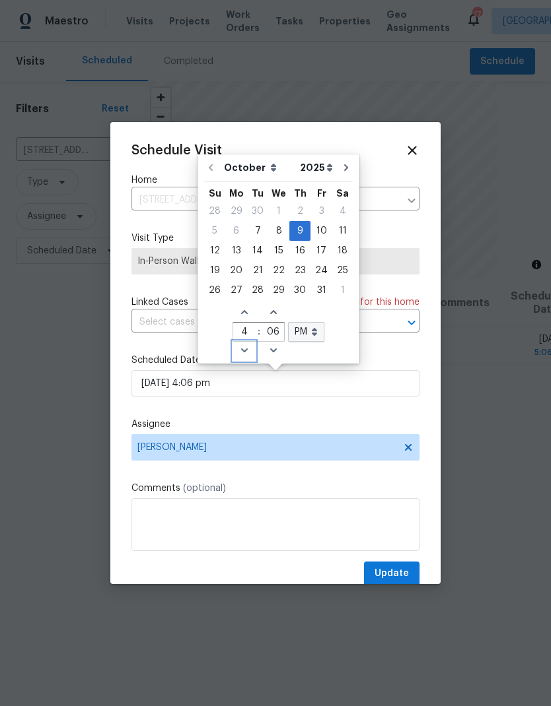
type input "[DATE] 3:06 pm"
type input "3"
click at [240, 348] on icon "Decrease hours (12hr clock)" at bounding box center [244, 350] width 11 height 11
type input "[DATE] 2:06 pm"
type input "2"
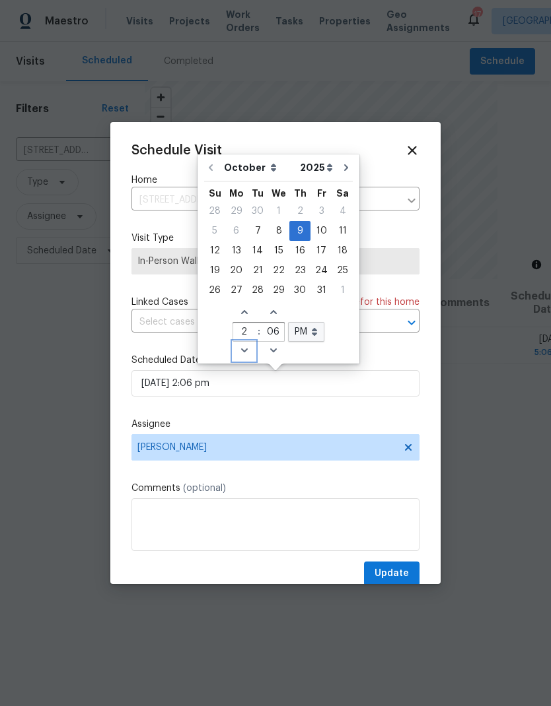
click at [240, 351] on icon "Decrease hours (12hr clock)" at bounding box center [243, 351] width 7 height 4
type input "[DATE] 1:06 pm"
type input "1"
click at [240, 351] on icon "Decrease hours (12hr clock)" at bounding box center [243, 351] width 7 height 4
type input "[DATE] 12:06 pm"
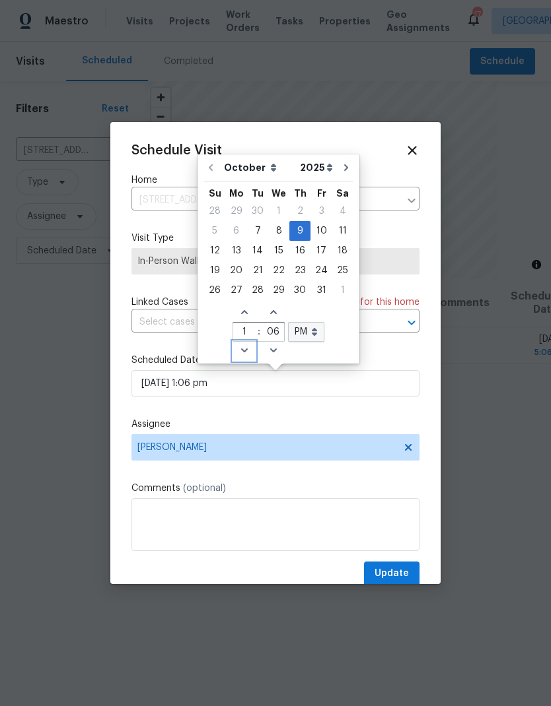
type input "12"
click at [240, 351] on icon "Decrease hours (12hr clock)" at bounding box center [243, 351] width 7 height 4
type input "[DATE] 11:06 pm"
type input "11"
click at [240, 355] on icon "Decrease hours (12hr clock)" at bounding box center [244, 350] width 11 height 11
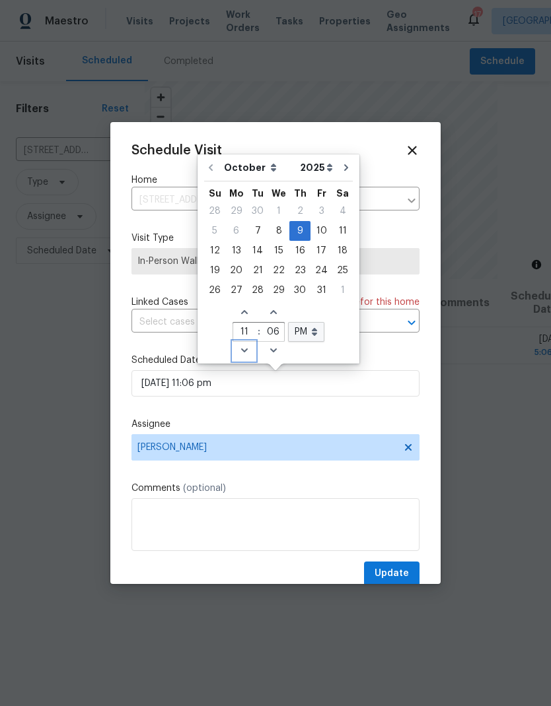
type input "[DATE] 10:06 pm"
type input "10"
click at [240, 354] on icon "Decrease hours (12hr clock)" at bounding box center [244, 350] width 11 height 11
type input "[DATE] 9:06 pm"
type input "9"
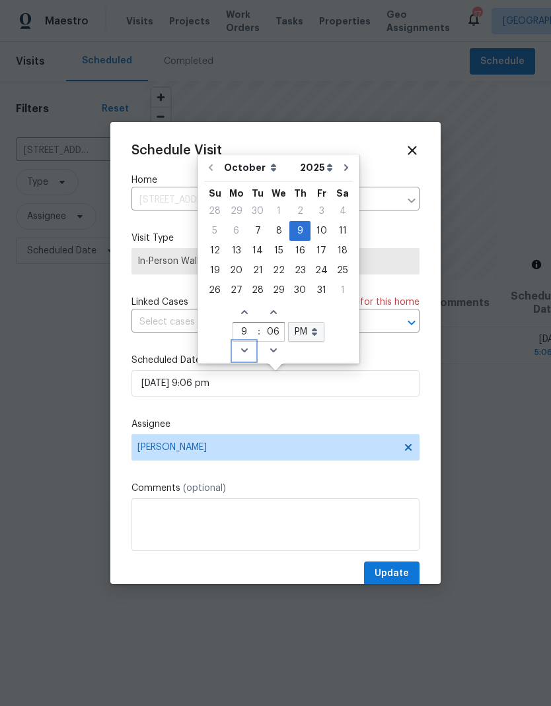
click at [239, 349] on icon "Decrease hours (12hr clock)" at bounding box center [244, 350] width 11 height 11
type input "[DATE] 8:06 pm"
type input "8"
click at [272, 351] on icon "Decrease minutes" at bounding box center [273, 350] width 11 height 11
type input "[DATE] 8:05 pm"
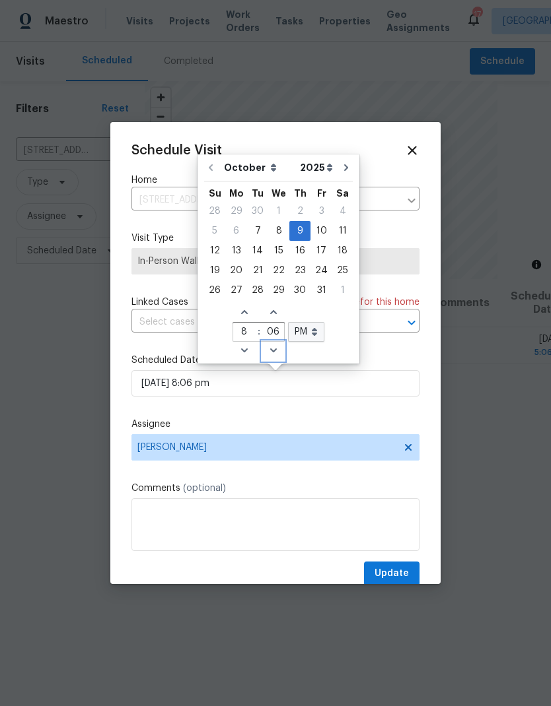
type input "05"
click at [275, 349] on span "Decrease minutes" at bounding box center [273, 351] width 22 height 18
type input "[DATE] 8:04 pm"
type input "04"
click at [269, 345] on span "Decrease minutes" at bounding box center [273, 351] width 22 height 18
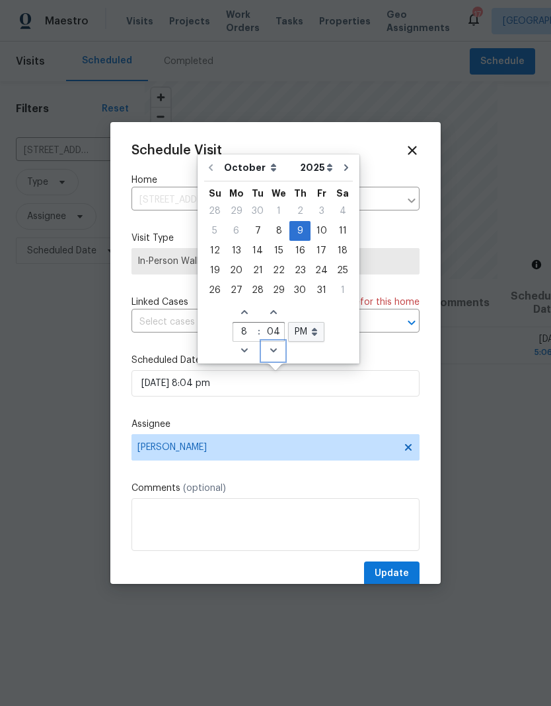
type input "[DATE] 8:03 pm"
type input "03"
click at [271, 347] on icon "Decrease minutes" at bounding box center [273, 350] width 11 height 11
type input "[DATE] 8:02 pm"
type input "02"
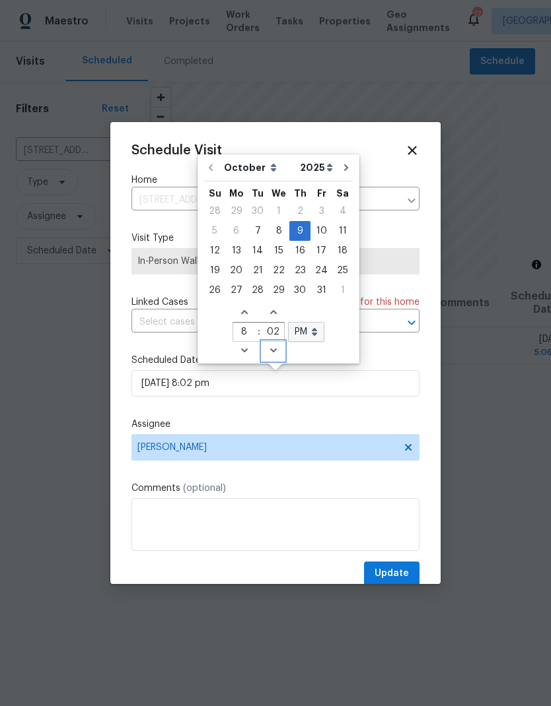
click at [271, 346] on icon "Decrease minutes" at bounding box center [273, 350] width 11 height 11
type input "[DATE] 8:01 pm"
type input "01"
click at [272, 350] on icon "Decrease minutes" at bounding box center [272, 351] width 7 height 4
type input "[DATE] 8:00 pm"
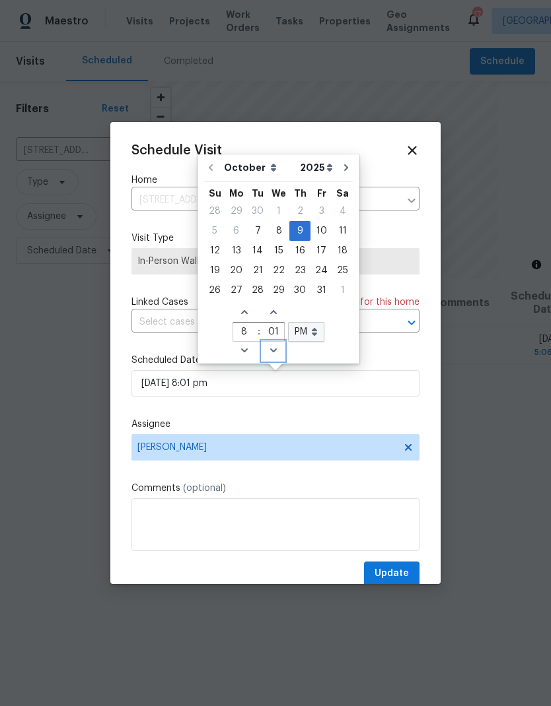
type input "00"
click at [316, 328] on select "AM PM" at bounding box center [306, 332] width 36 height 20
select select "am"
type input "[DATE] 8:00 am"
select select "am"
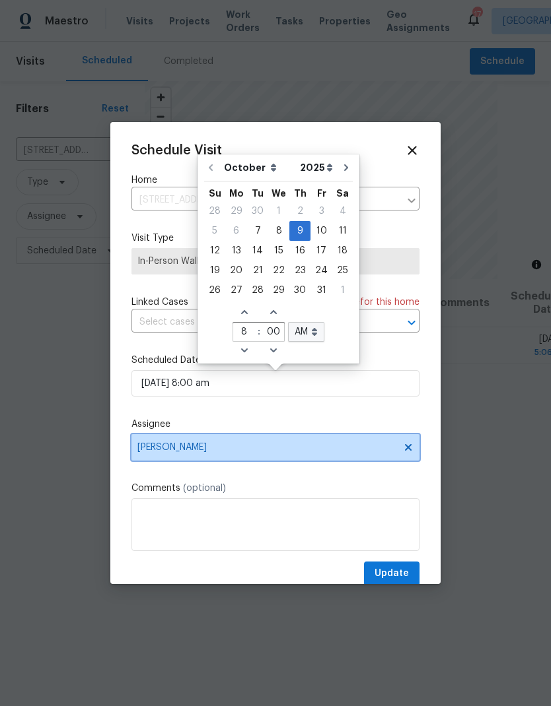
click at [166, 438] on span "[PERSON_NAME]" at bounding box center [275, 447] width 288 height 26
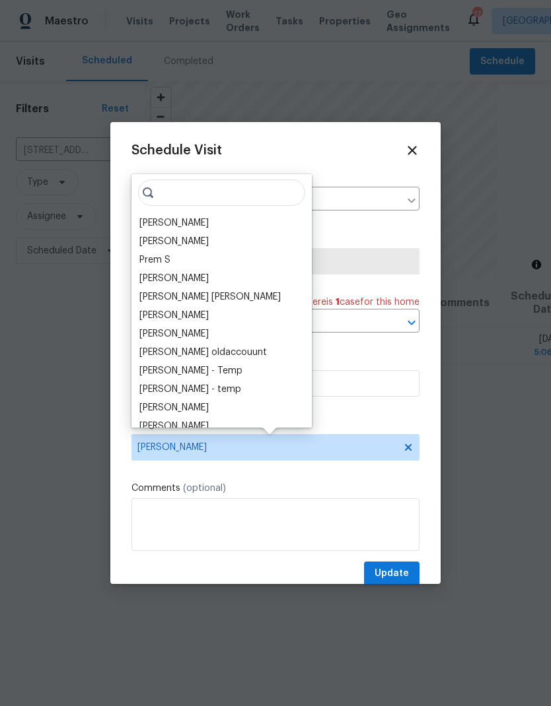
click at [170, 218] on div "[PERSON_NAME]" at bounding box center [173, 223] width 69 height 13
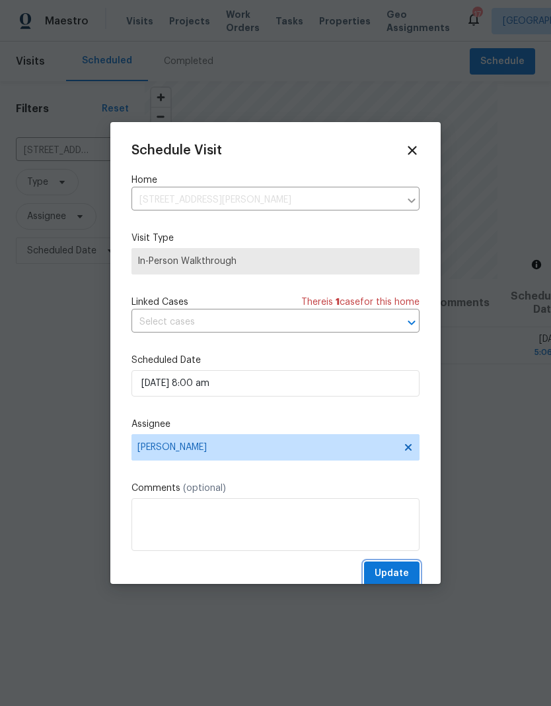
click at [379, 566] on button "Update" at bounding box center [391, 574] width 55 height 24
